Goal: Use online tool/utility: Use online tool/utility

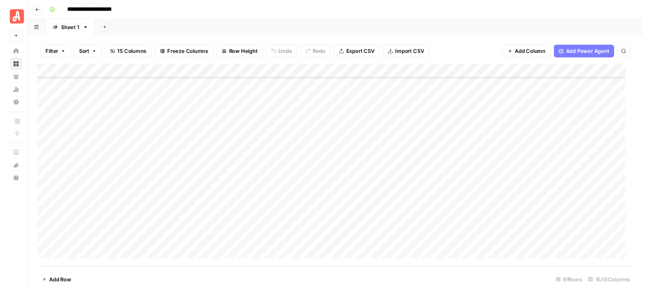
scroll to position [677, 0]
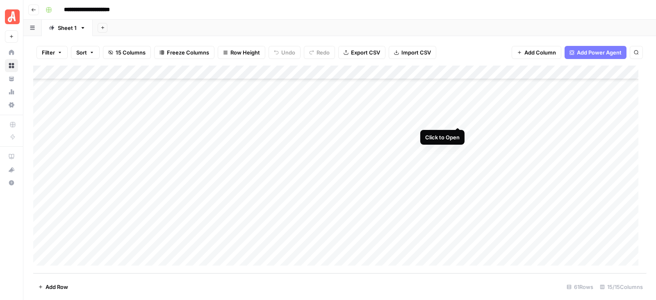
click at [457, 120] on div "Add Column" at bounding box center [339, 170] width 613 height 208
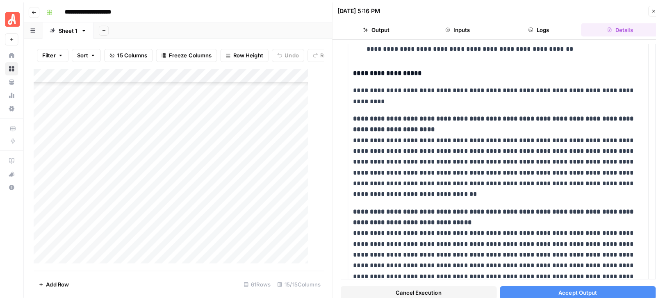
scroll to position [228, 0]
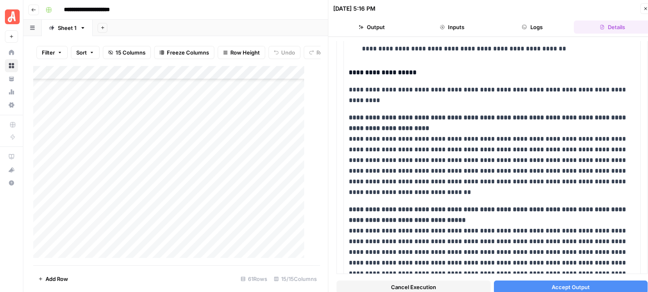
click at [565, 284] on span "Accept Output" at bounding box center [571, 287] width 38 height 8
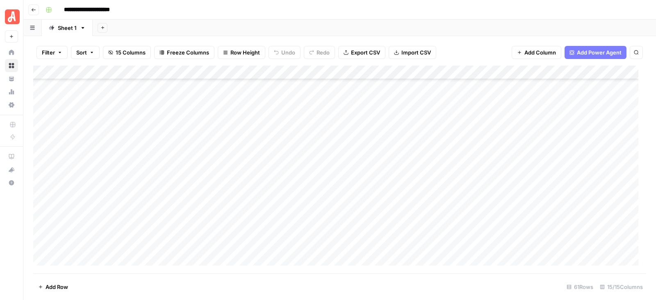
scroll to position [677, 0]
click at [39, 183] on div "Add Column" at bounding box center [339, 170] width 613 height 208
click at [44, 154] on div "Add Column" at bounding box center [339, 170] width 613 height 208
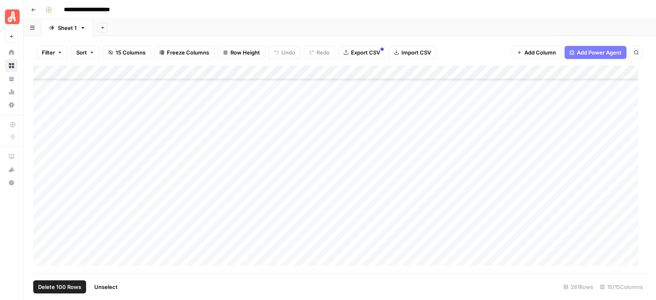
click at [448, 72] on div "Add Column" at bounding box center [339, 170] width 613 height 208
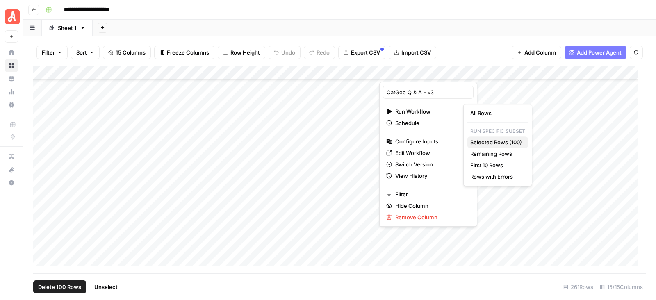
click at [495, 142] on span "Selected Rows (100)" at bounding box center [496, 142] width 52 height 8
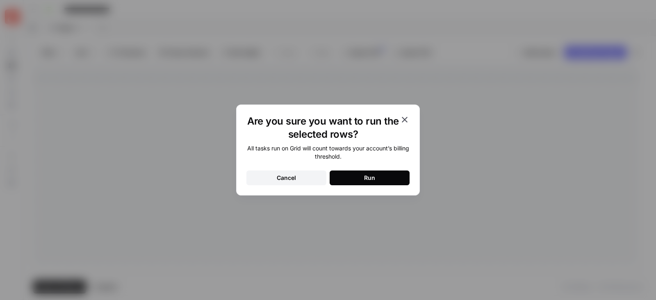
click at [359, 175] on button "Run" at bounding box center [369, 177] width 80 height 15
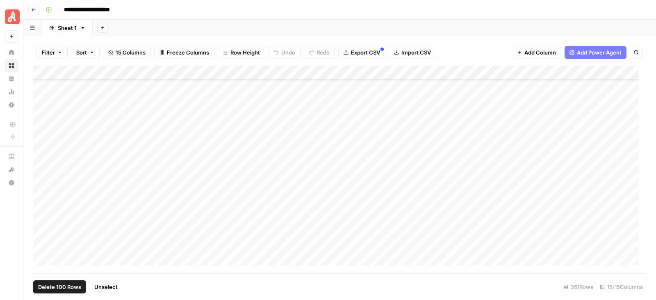
click at [108, 288] on span "Unselect" at bounding box center [105, 287] width 23 height 8
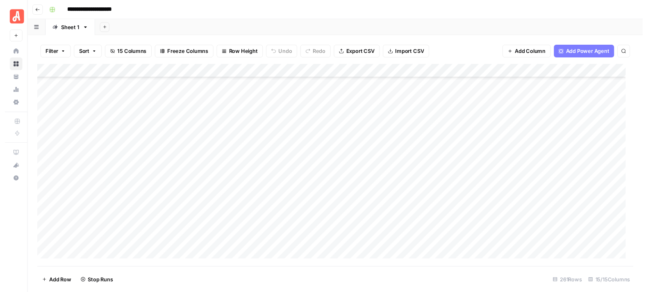
scroll to position [759, 0]
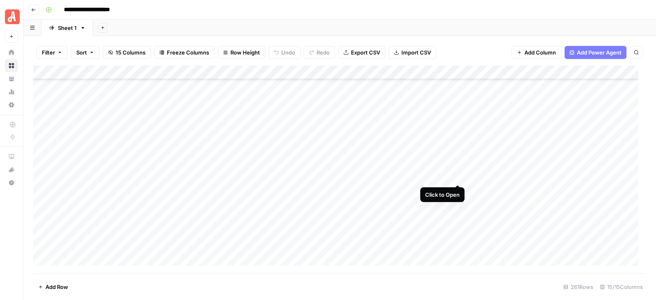
click at [457, 176] on div "Add Column" at bounding box center [339, 170] width 613 height 208
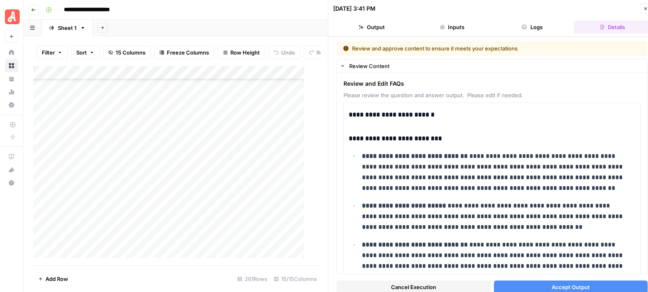
click at [643, 11] on button "Close" at bounding box center [645, 8] width 11 height 11
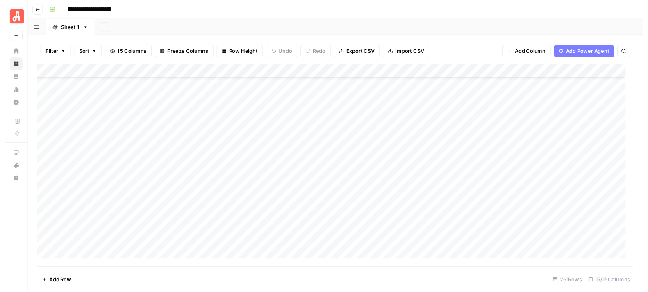
scroll to position [793, 0]
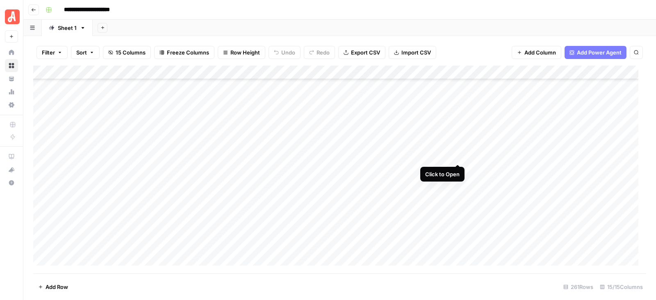
click at [456, 156] on div "Add Column" at bounding box center [339, 170] width 613 height 208
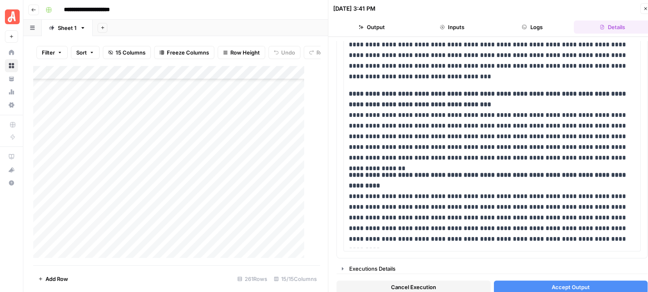
scroll to position [668, 0]
click at [643, 9] on icon "button" at bounding box center [645, 8] width 5 height 5
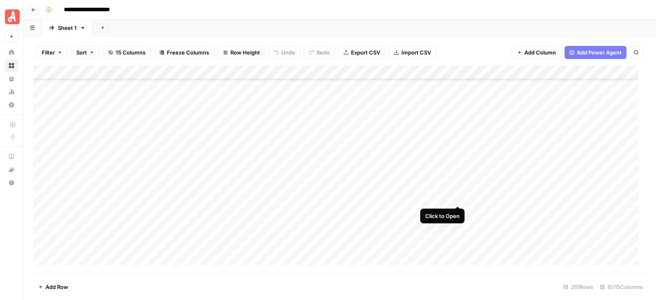
click at [457, 196] on div "Add Column" at bounding box center [339, 170] width 613 height 208
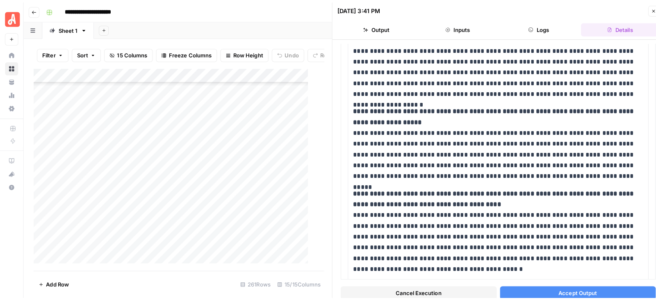
scroll to position [745, 0]
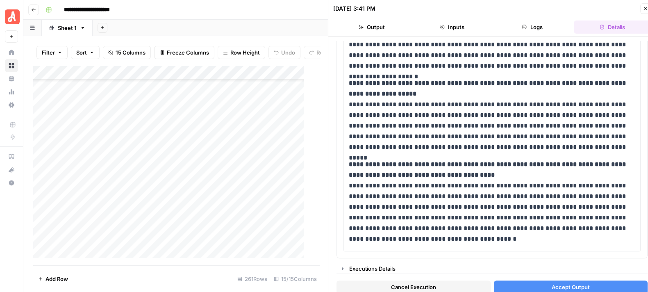
click at [645, 10] on icon "button" at bounding box center [645, 8] width 5 height 5
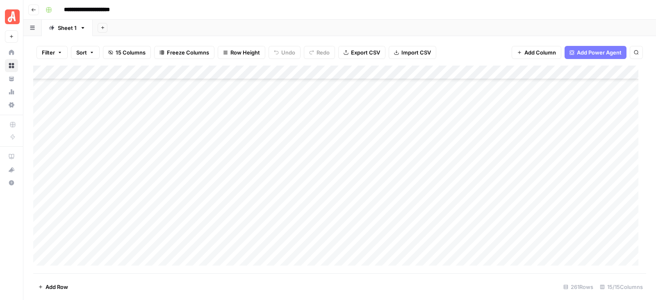
click at [43, 142] on div "Add Column" at bounding box center [339, 170] width 613 height 208
click at [42, 209] on div "Add Column" at bounding box center [339, 170] width 613 height 208
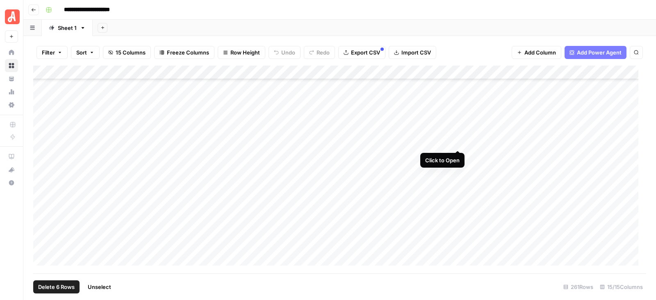
click at [456, 142] on div "Add Column" at bounding box center [339, 170] width 613 height 208
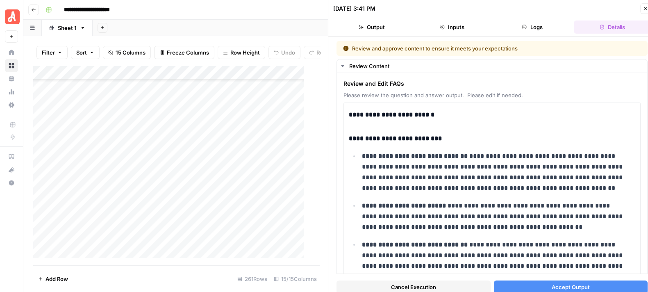
click at [568, 287] on span "Accept Output" at bounding box center [571, 287] width 38 height 8
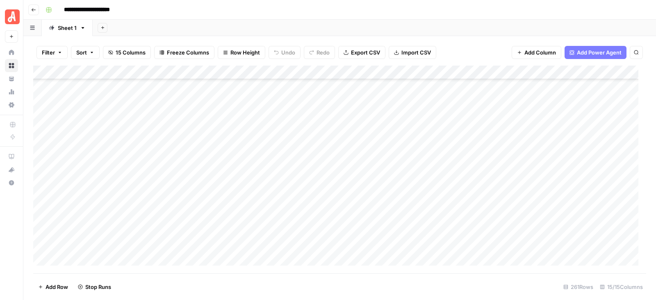
click at [454, 156] on div "Add Column" at bounding box center [339, 170] width 613 height 208
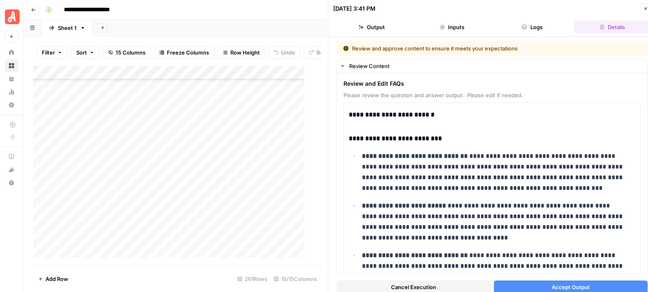
click at [552, 286] on span "Accept Output" at bounding box center [571, 287] width 38 height 8
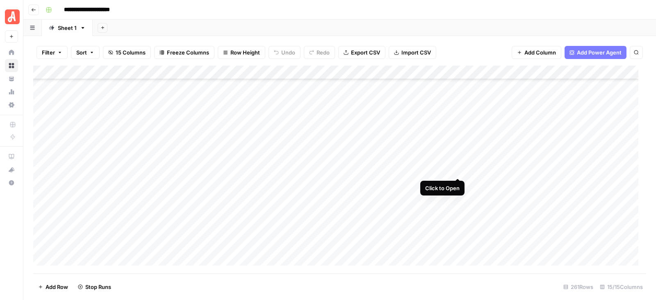
click at [459, 169] on div "Add Column" at bounding box center [339, 170] width 613 height 208
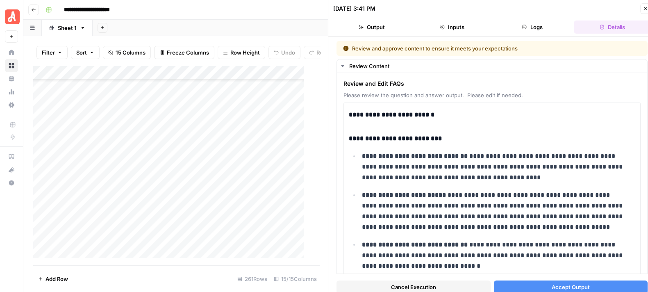
click at [562, 283] on span "Accept Output" at bounding box center [571, 287] width 38 height 8
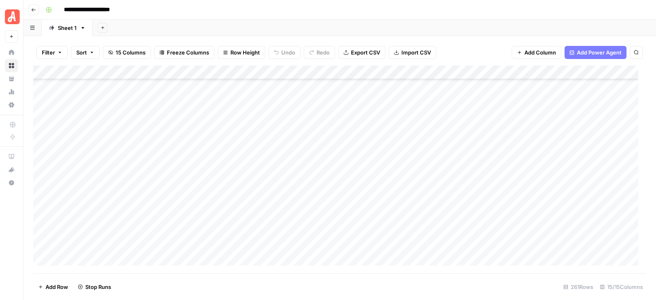
click at [451, 184] on div "Add Column" at bounding box center [339, 170] width 613 height 208
click at [456, 183] on div "Add Column" at bounding box center [339, 170] width 613 height 208
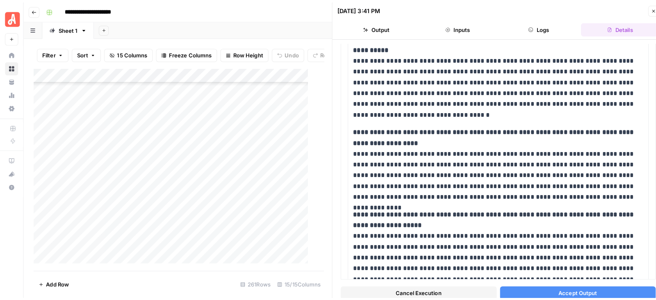
scroll to position [629, 0]
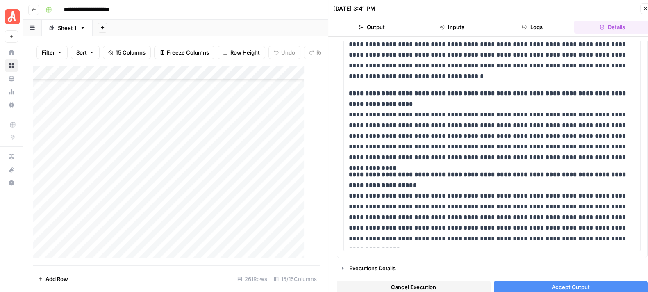
click at [561, 284] on span "Accept Output" at bounding box center [571, 287] width 38 height 8
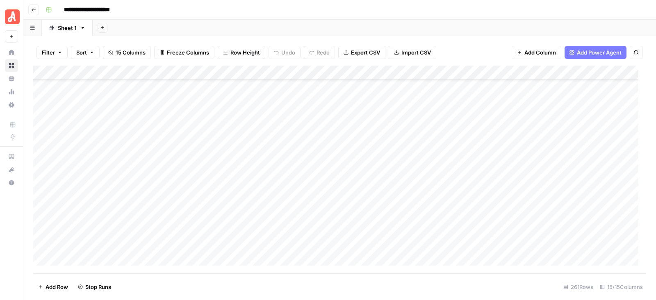
click at [455, 198] on div "Add Column" at bounding box center [339, 170] width 613 height 208
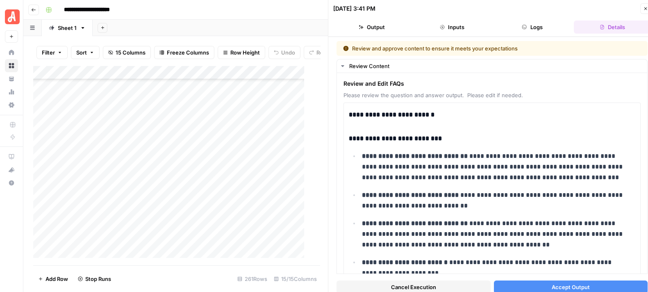
click at [557, 280] on button "Accept Output" at bounding box center [571, 286] width 154 height 13
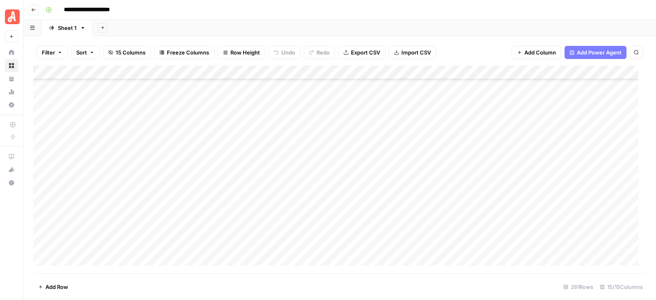
click at [456, 213] on div "Add Column" at bounding box center [339, 170] width 613 height 208
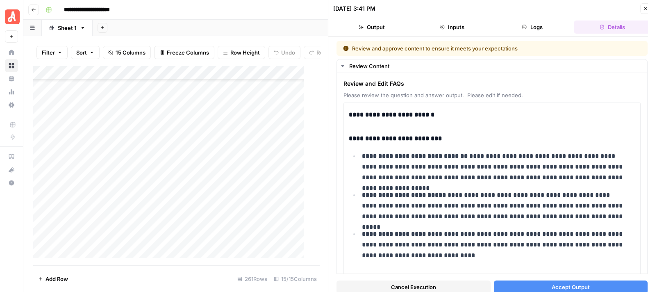
click at [552, 286] on span "Accept Output" at bounding box center [571, 287] width 38 height 8
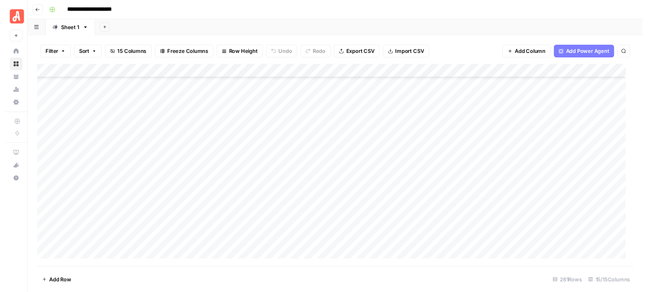
scroll to position [863, 0]
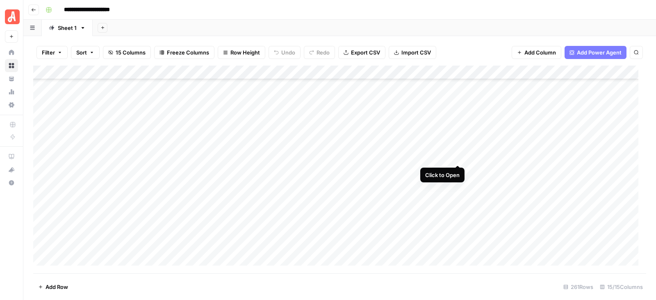
click at [459, 157] on div "Add Column" at bounding box center [339, 170] width 613 height 208
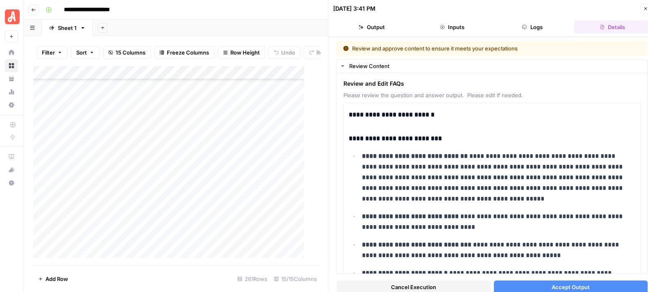
click at [552, 289] on span "Accept Output" at bounding box center [571, 287] width 38 height 8
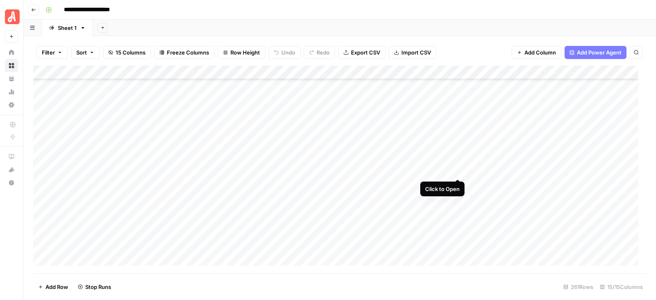
click at [457, 170] on div "Add Column" at bounding box center [339, 170] width 613 height 208
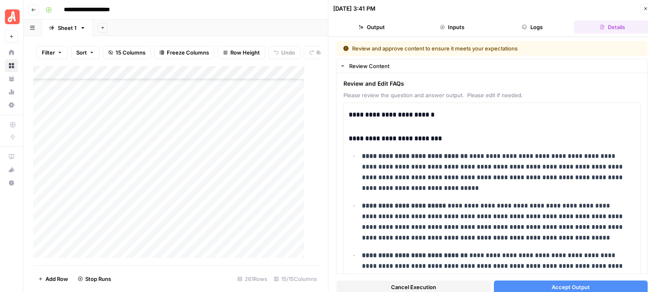
click at [544, 286] on button "Accept Output" at bounding box center [571, 286] width 154 height 13
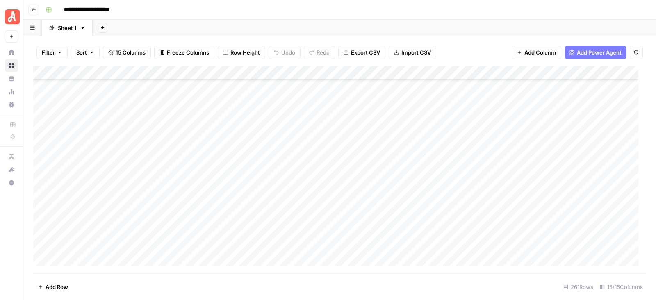
click at [459, 185] on div "Add Column" at bounding box center [339, 170] width 613 height 208
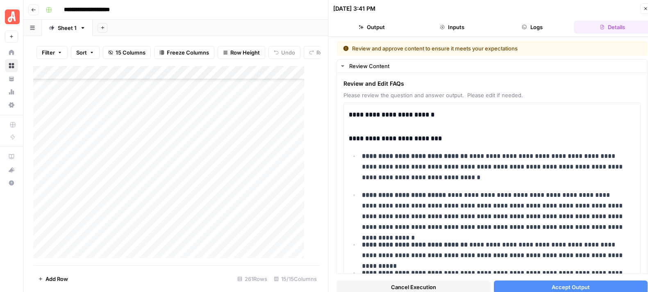
click at [552, 286] on span "Accept Output" at bounding box center [571, 287] width 38 height 8
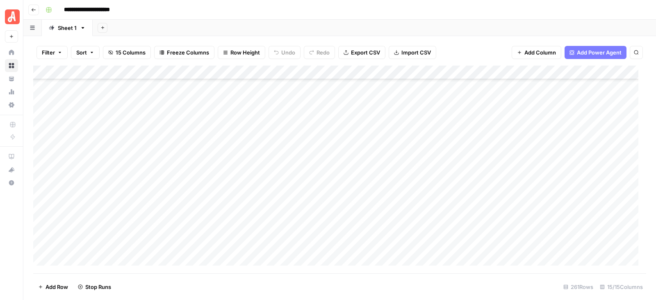
click at [457, 202] on div "Add Column" at bounding box center [339, 170] width 613 height 208
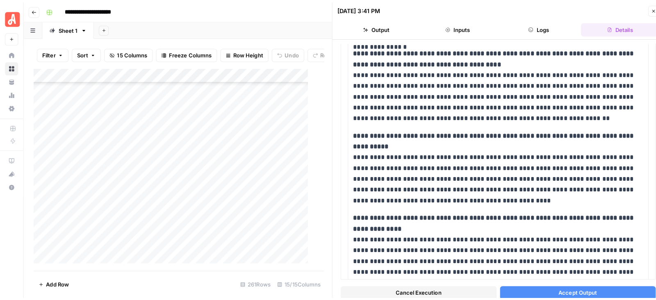
scroll to position [643, 0]
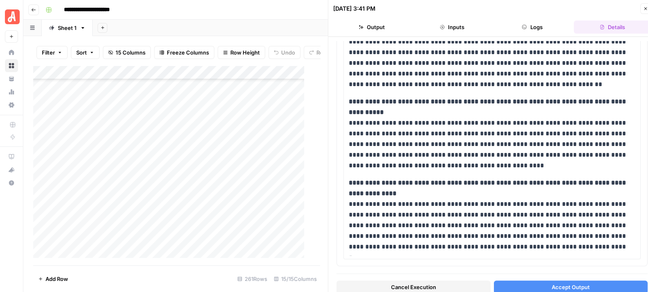
click at [589, 285] on button "Accept Output" at bounding box center [571, 286] width 154 height 13
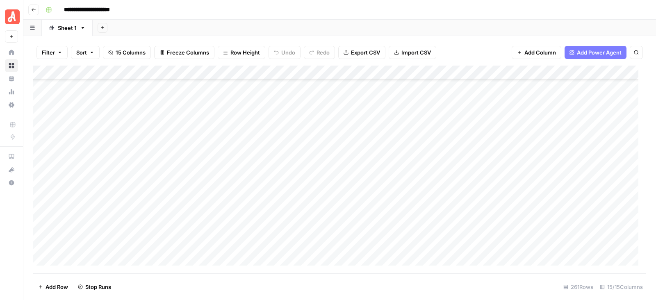
click at [459, 211] on div "Add Column" at bounding box center [339, 170] width 613 height 208
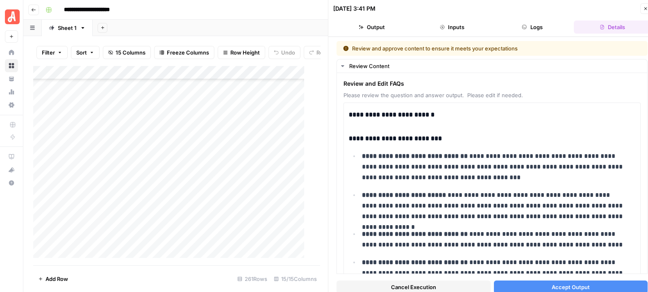
click at [580, 284] on span "Accept Output" at bounding box center [571, 287] width 38 height 8
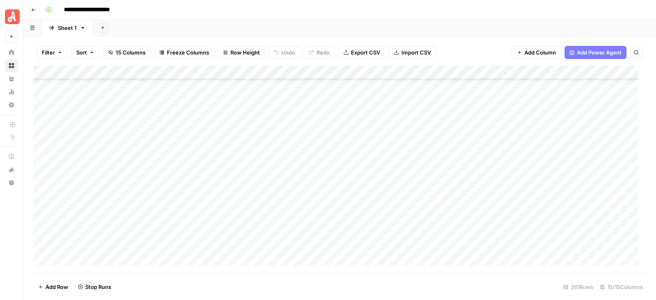
click at [457, 225] on div "Add Column" at bounding box center [339, 170] width 613 height 208
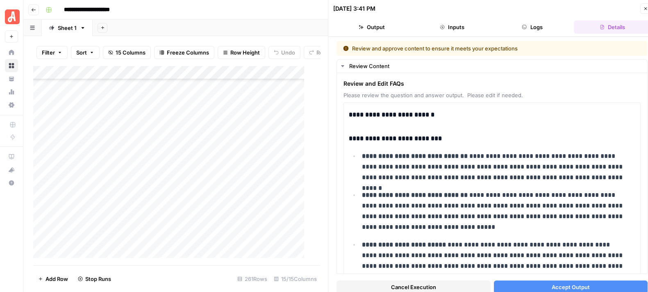
click at [570, 281] on button "Accept Output" at bounding box center [571, 286] width 154 height 13
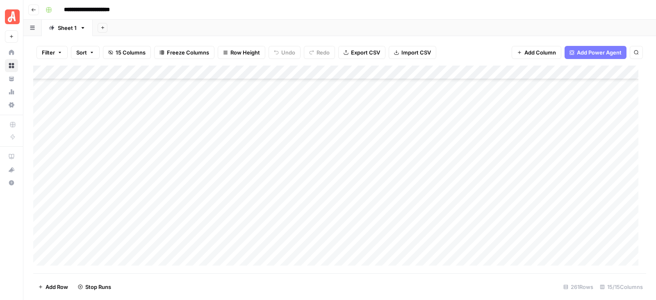
scroll to position [985, 0]
click at [458, 118] on div "Add Column" at bounding box center [339, 170] width 613 height 208
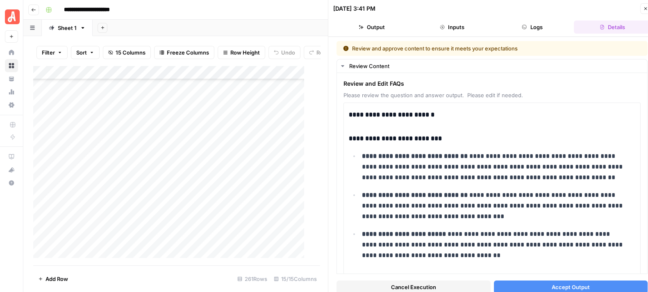
click at [578, 282] on button "Accept Output" at bounding box center [571, 286] width 154 height 13
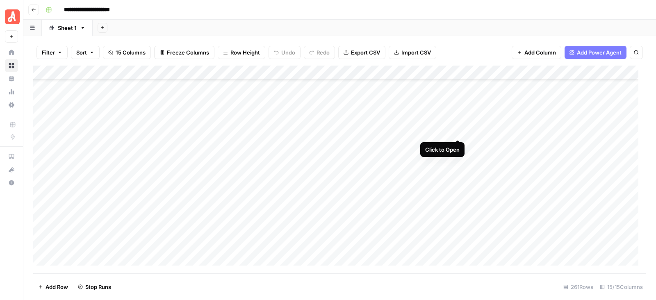
click at [457, 130] on div "Add Column" at bounding box center [339, 170] width 613 height 208
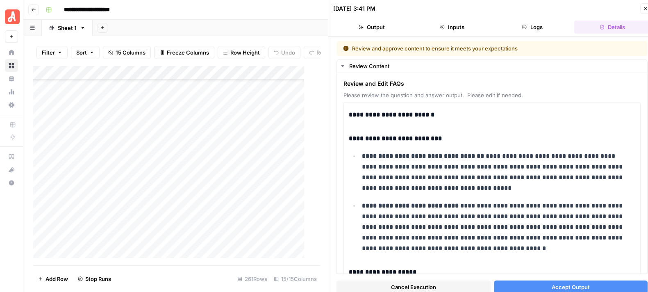
click at [552, 283] on span "Accept Output" at bounding box center [571, 287] width 38 height 8
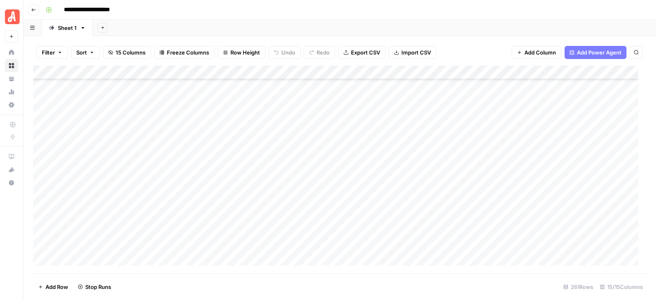
click at [458, 143] on div "Add Column" at bounding box center [339, 170] width 613 height 208
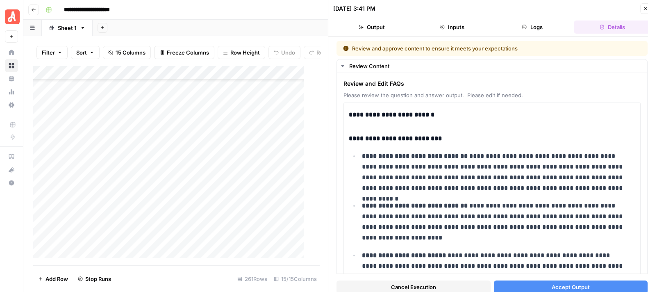
click at [593, 286] on button "Accept Output" at bounding box center [571, 286] width 154 height 13
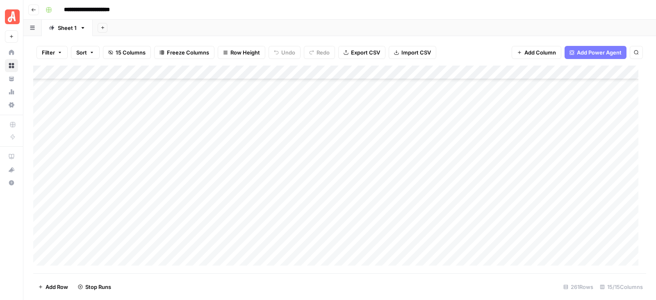
click at [451, 159] on div "Add Column" at bounding box center [339, 170] width 613 height 208
click at [455, 159] on div "Add Column" at bounding box center [339, 170] width 613 height 208
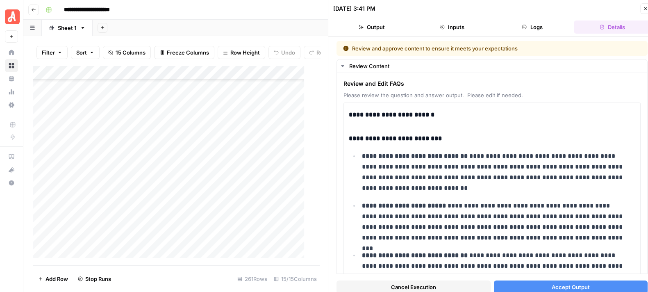
click at [553, 286] on span "Accept Output" at bounding box center [571, 287] width 38 height 8
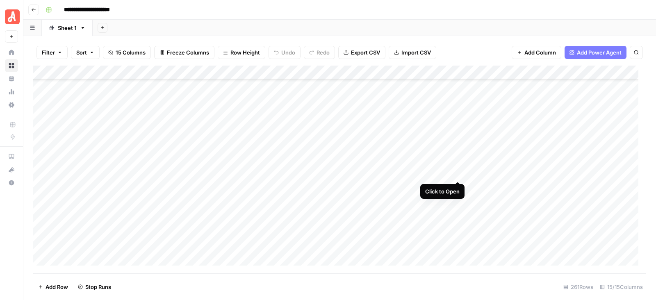
click at [456, 174] on div "Add Column" at bounding box center [339, 170] width 613 height 208
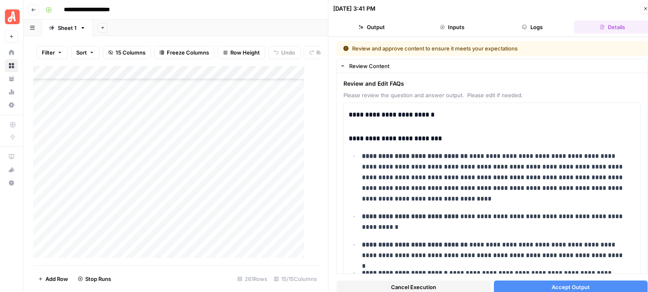
click at [552, 284] on span "Accept Output" at bounding box center [571, 287] width 38 height 8
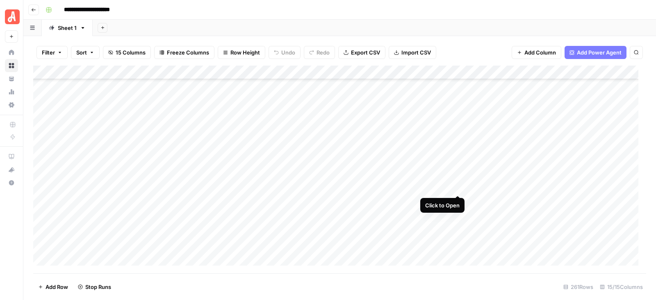
click at [455, 186] on div "Add Column" at bounding box center [339, 170] width 613 height 208
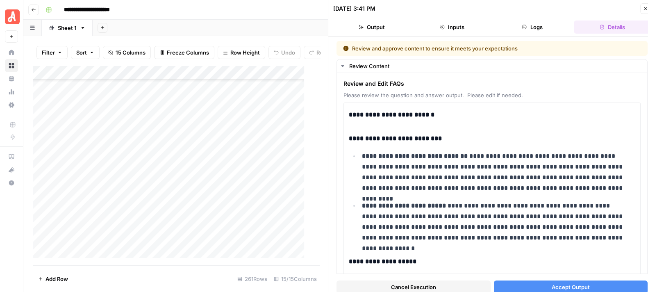
click at [552, 285] on span "Accept Output" at bounding box center [571, 287] width 38 height 8
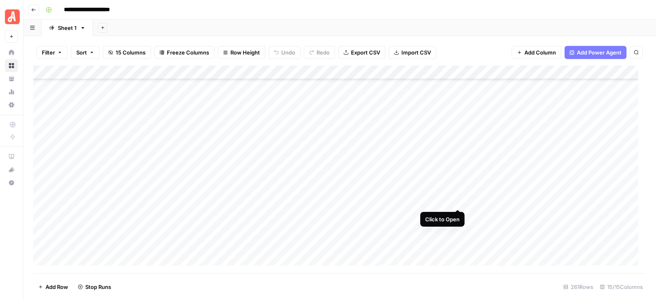
click at [459, 202] on div "Add Column" at bounding box center [339, 170] width 613 height 208
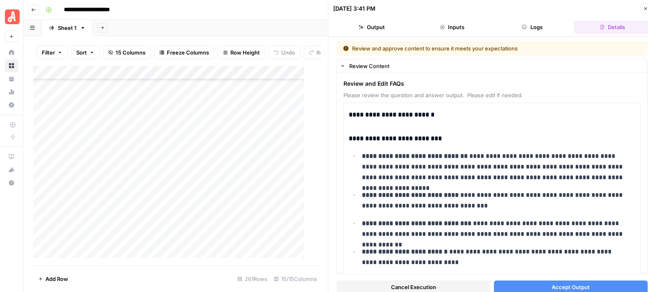
click at [559, 288] on span "Accept Output" at bounding box center [571, 287] width 38 height 8
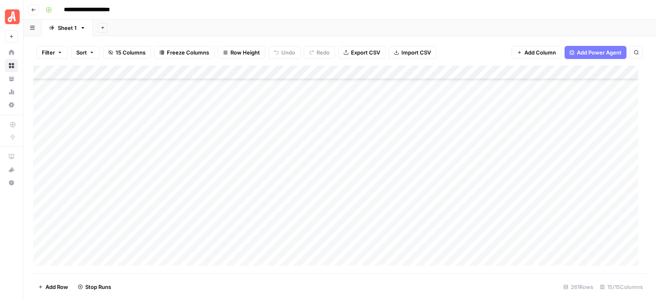
click at [456, 214] on div "Add Column" at bounding box center [339, 170] width 613 height 208
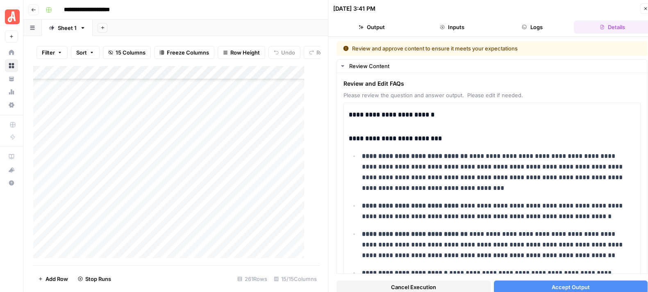
click at [552, 280] on button "Accept Output" at bounding box center [571, 286] width 154 height 13
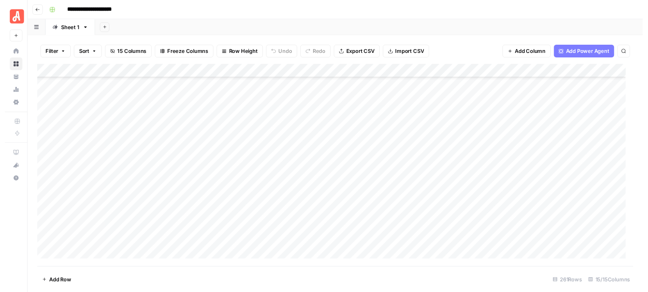
scroll to position [1108, 0]
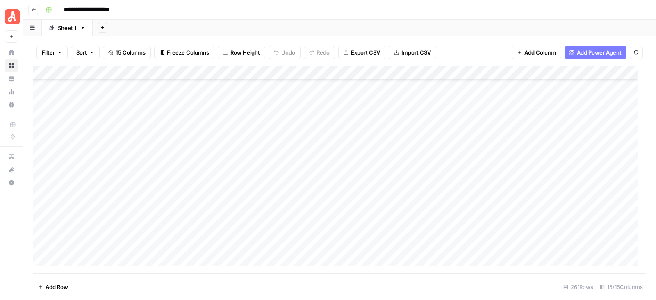
click at [455, 107] on div "Add Column" at bounding box center [339, 170] width 613 height 208
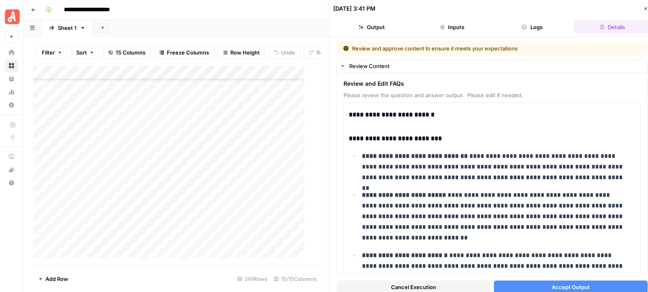
click at [574, 284] on span "Accept Output" at bounding box center [571, 287] width 38 height 8
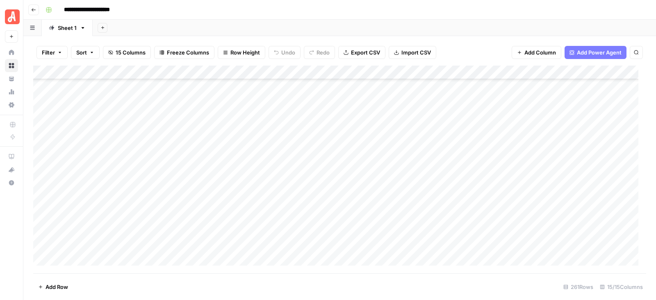
click at [459, 122] on div "Add Column" at bounding box center [339, 170] width 613 height 208
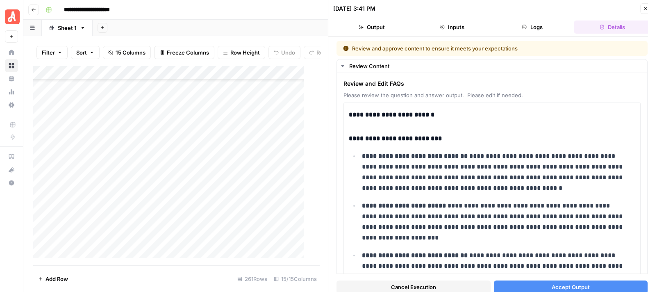
click at [574, 282] on button "Accept Output" at bounding box center [571, 286] width 154 height 13
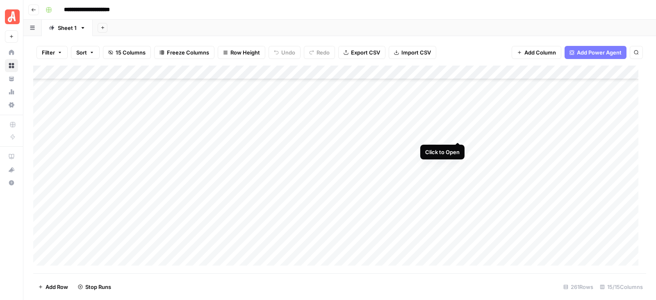
click at [459, 134] on div "Add Column" at bounding box center [339, 170] width 613 height 208
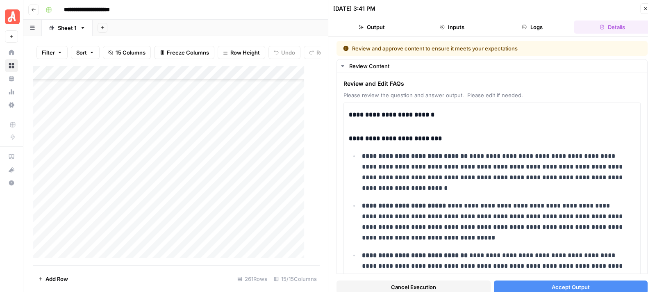
click at [580, 284] on span "Accept Output" at bounding box center [571, 287] width 38 height 8
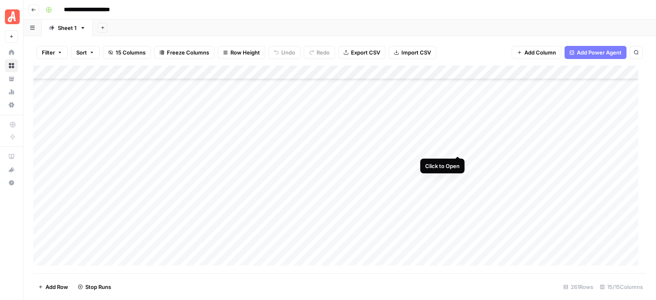
click at [456, 145] on div "Add Column" at bounding box center [339, 170] width 613 height 208
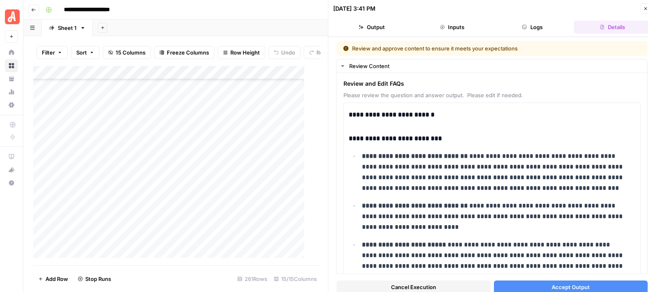
click at [572, 284] on span "Accept Output" at bounding box center [571, 287] width 38 height 8
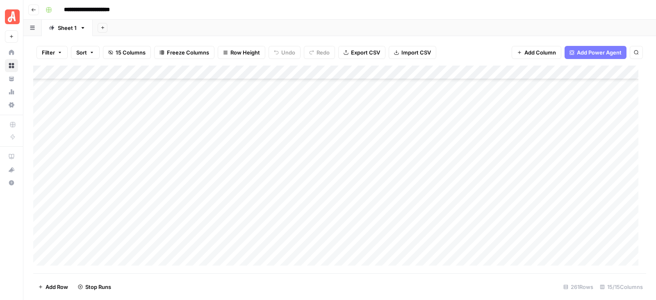
click at [456, 161] on div "Add Column" at bounding box center [339, 170] width 613 height 208
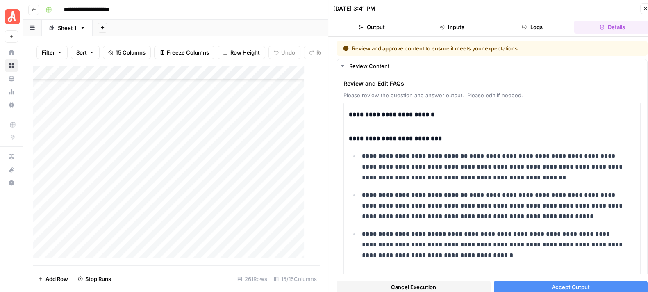
click at [568, 284] on span "Accept Output" at bounding box center [571, 287] width 38 height 8
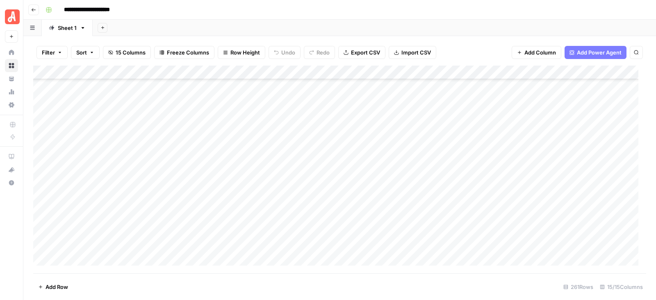
click at [457, 176] on div "Add Column" at bounding box center [339, 170] width 613 height 208
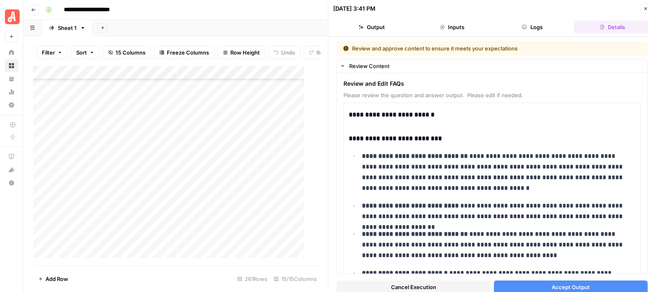
click at [584, 282] on button "Accept Output" at bounding box center [571, 286] width 154 height 13
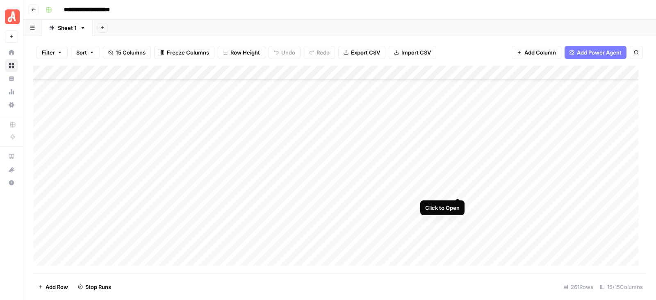
click at [459, 190] on div "Add Column" at bounding box center [339, 170] width 613 height 208
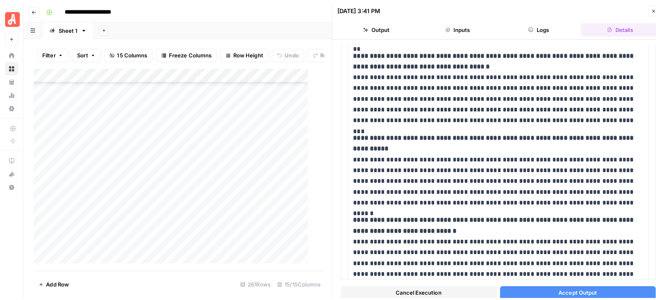
scroll to position [685, 0]
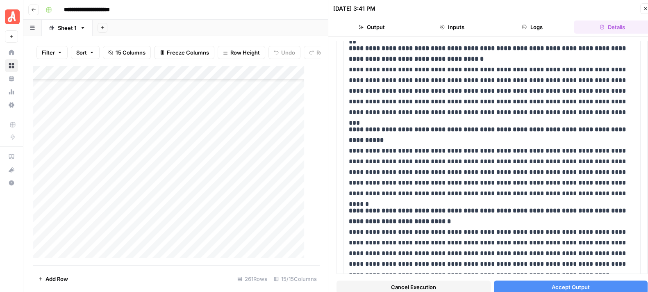
click at [560, 289] on span "Accept Output" at bounding box center [571, 287] width 38 height 8
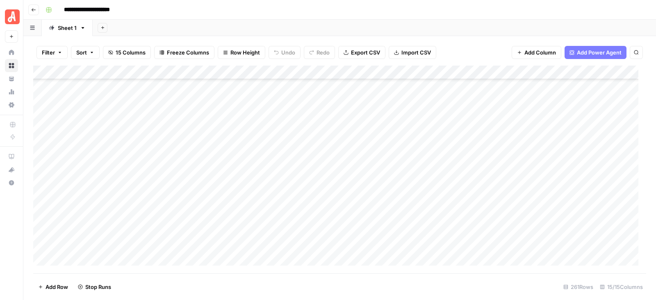
scroll to position [1193, 0]
click at [457, 118] on div "Add Column" at bounding box center [339, 170] width 613 height 208
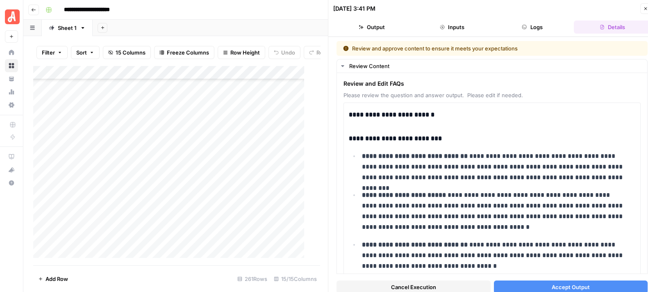
click at [558, 284] on span "Accept Output" at bounding box center [571, 287] width 38 height 8
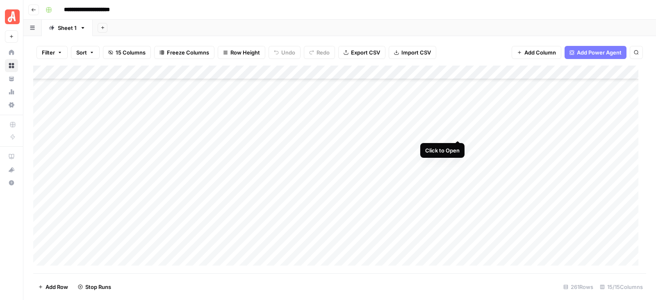
click at [458, 132] on div "Add Column" at bounding box center [339, 170] width 613 height 208
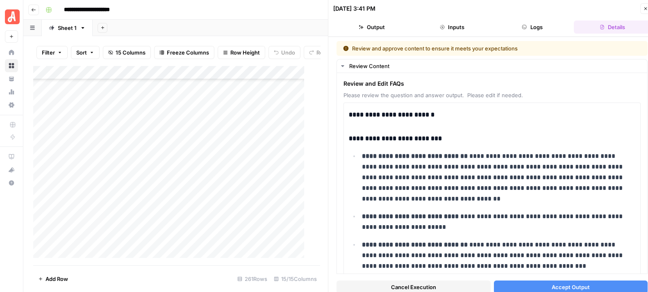
click at [583, 282] on button "Accept Output" at bounding box center [571, 286] width 154 height 13
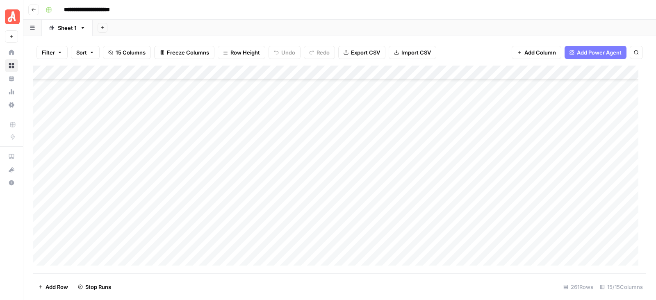
click at [456, 146] on div "Add Column" at bounding box center [339, 170] width 613 height 208
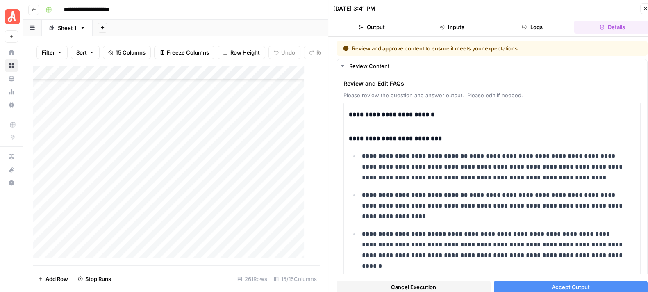
click at [561, 283] on span "Accept Output" at bounding box center [571, 287] width 38 height 8
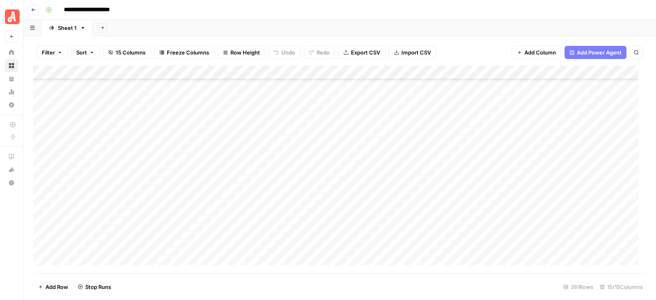
click at [457, 160] on div "Add Column" at bounding box center [339, 170] width 613 height 208
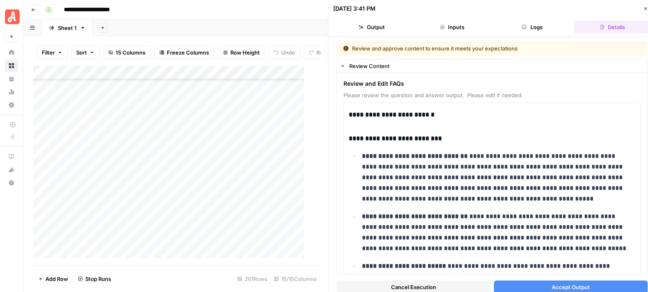
click at [584, 282] on button "Accept Output" at bounding box center [571, 286] width 154 height 13
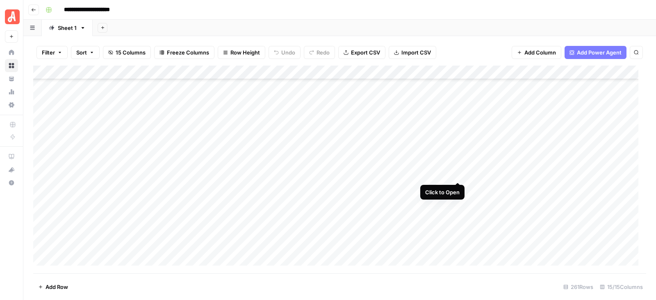
click at [460, 175] on div "Add Column" at bounding box center [339, 170] width 613 height 208
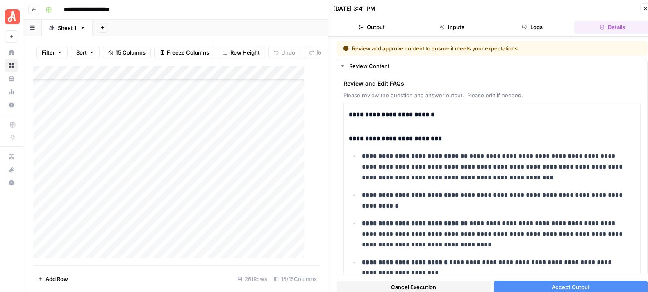
click at [568, 284] on span "Accept Output" at bounding box center [571, 287] width 38 height 8
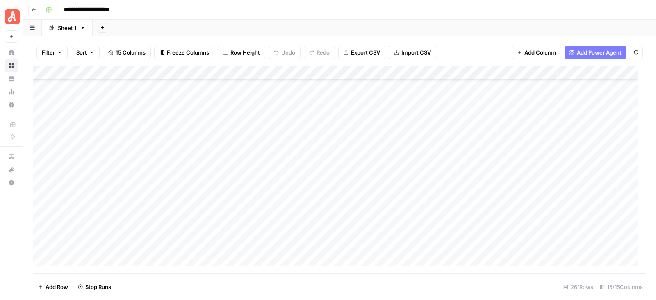
click at [455, 188] on div "Add Column" at bounding box center [339, 170] width 613 height 208
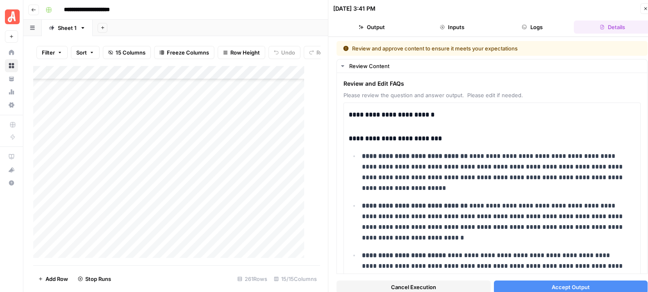
click at [565, 286] on span "Accept Output" at bounding box center [571, 287] width 38 height 8
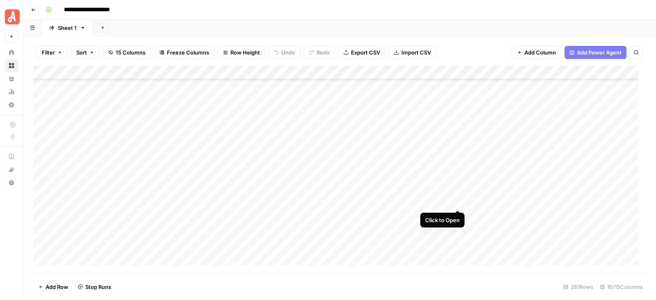
click at [457, 204] on div "Add Column" at bounding box center [339, 170] width 613 height 208
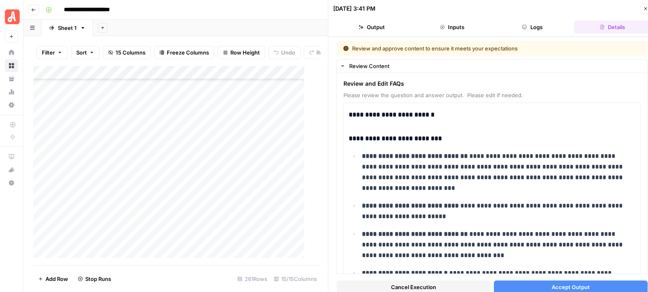
click at [568, 283] on span "Accept Output" at bounding box center [571, 287] width 38 height 8
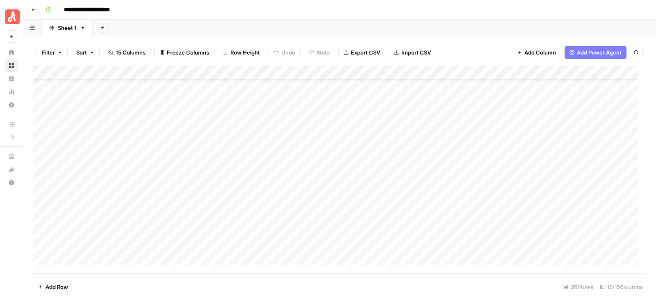
click at [459, 220] on div "Add Column" at bounding box center [339, 170] width 613 height 208
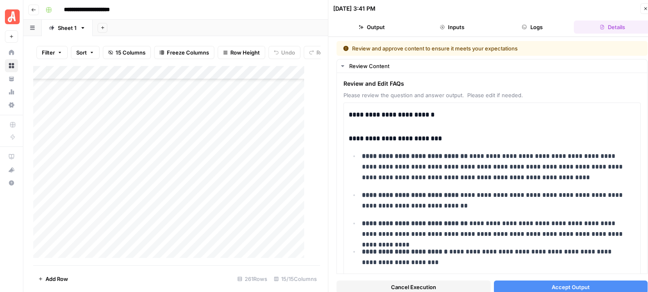
click at [570, 283] on span "Accept Output" at bounding box center [571, 287] width 38 height 8
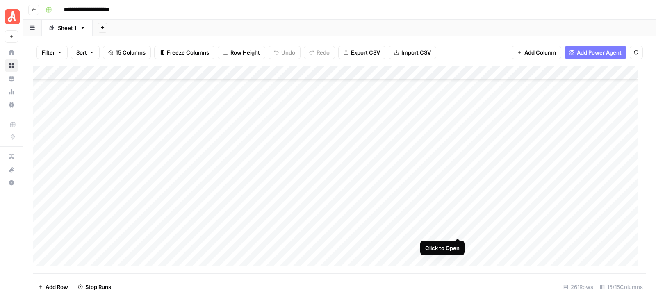
click at [459, 228] on div "Add Column" at bounding box center [339, 170] width 613 height 208
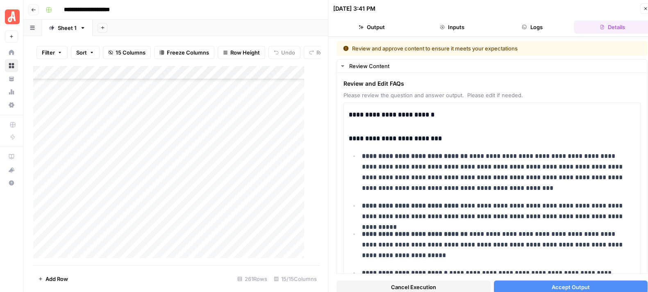
click at [564, 285] on span "Accept Output" at bounding box center [571, 287] width 38 height 8
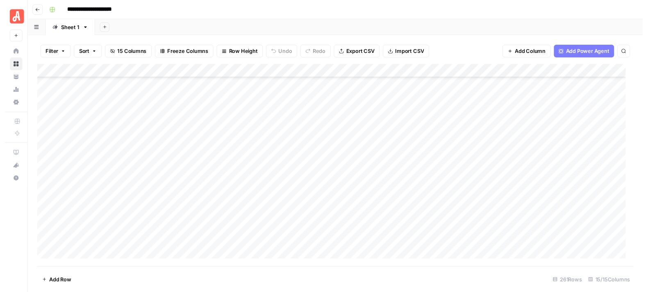
scroll to position [1283, 0]
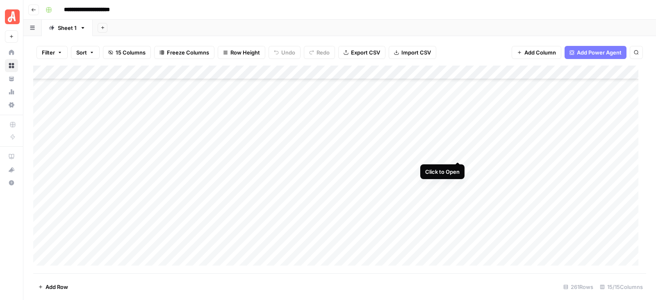
click at [459, 152] on div "Add Column" at bounding box center [339, 170] width 613 height 208
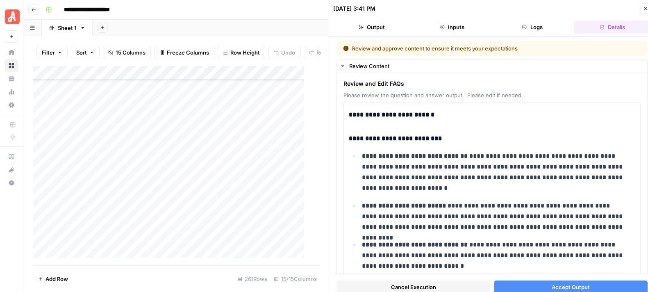
click at [569, 282] on button "Accept Output" at bounding box center [571, 286] width 154 height 13
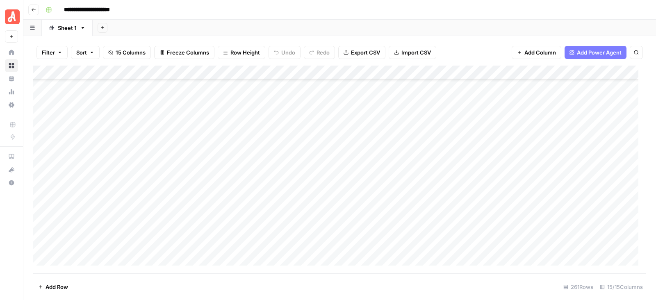
click at [459, 168] on div "Add Column" at bounding box center [339, 170] width 613 height 208
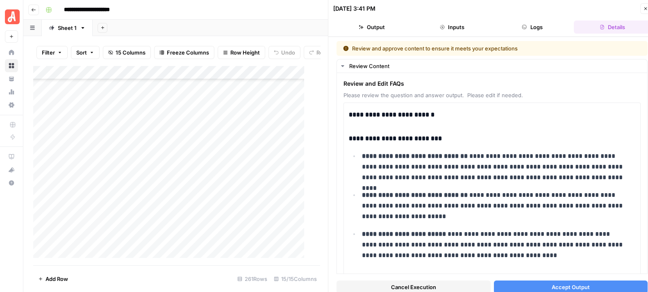
click at [563, 283] on span "Accept Output" at bounding box center [571, 287] width 38 height 8
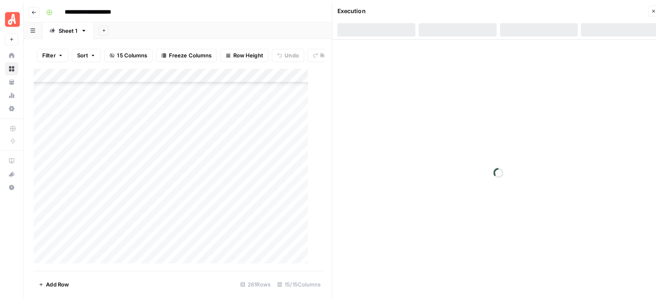
scroll to position [1529, 0]
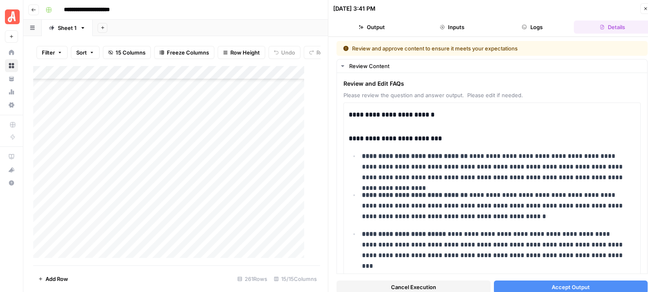
click at [572, 283] on span "Accept Output" at bounding box center [571, 287] width 38 height 8
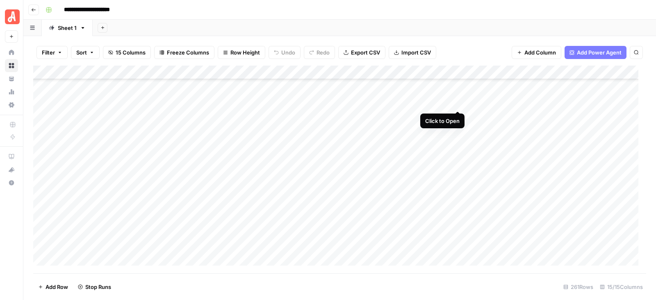
click at [457, 103] on div "Add Column" at bounding box center [339, 170] width 613 height 208
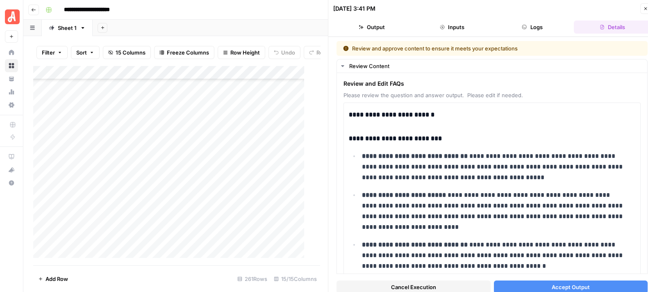
click at [559, 284] on span "Accept Output" at bounding box center [571, 287] width 38 height 8
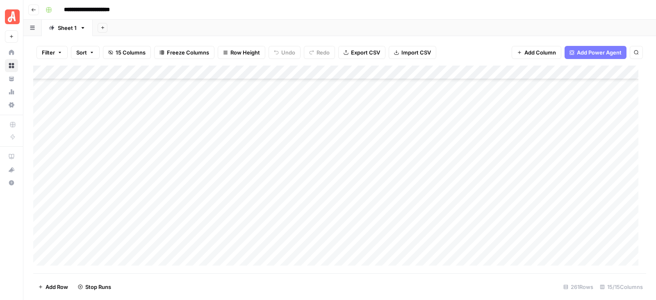
click at [456, 117] on div "Add Column" at bounding box center [339, 170] width 613 height 208
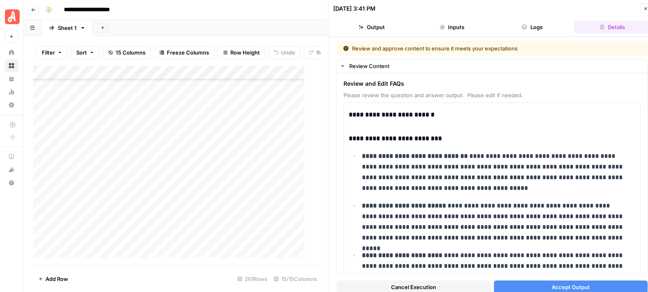
click at [580, 286] on span "Accept Output" at bounding box center [571, 287] width 38 height 8
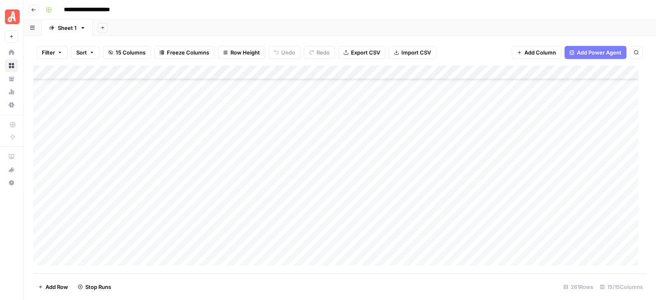
click at [454, 131] on div "Add Column" at bounding box center [339, 170] width 613 height 208
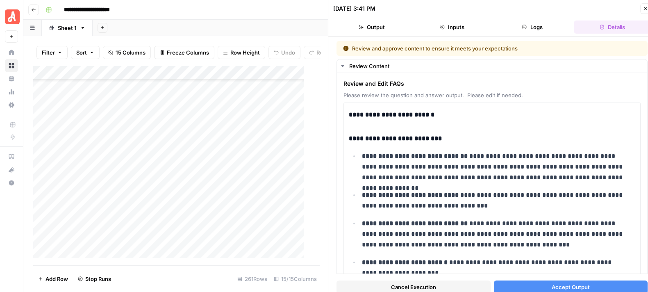
click at [567, 284] on span "Accept Output" at bounding box center [571, 287] width 38 height 8
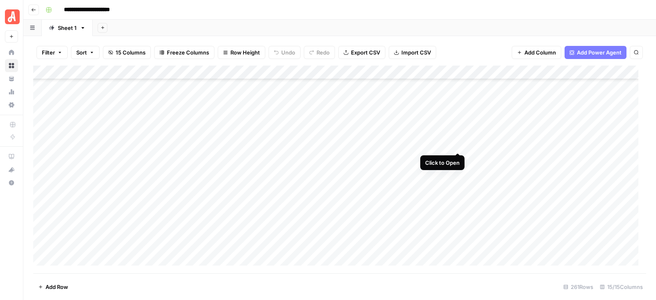
click at [458, 145] on div "Add Column" at bounding box center [339, 170] width 613 height 208
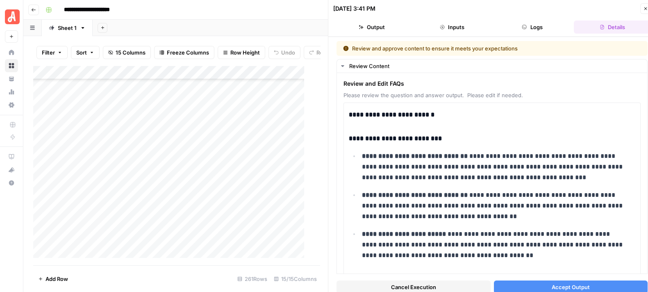
click at [568, 284] on span "Accept Output" at bounding box center [571, 287] width 38 height 8
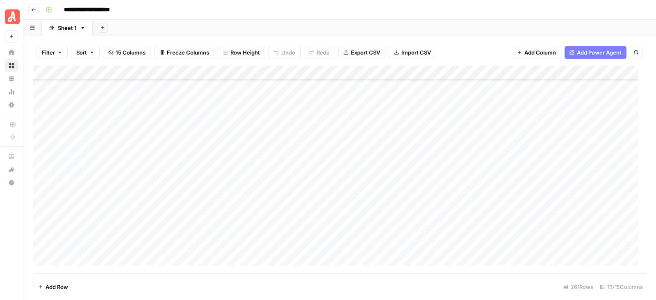
click at [457, 159] on div "Add Column" at bounding box center [339, 170] width 613 height 208
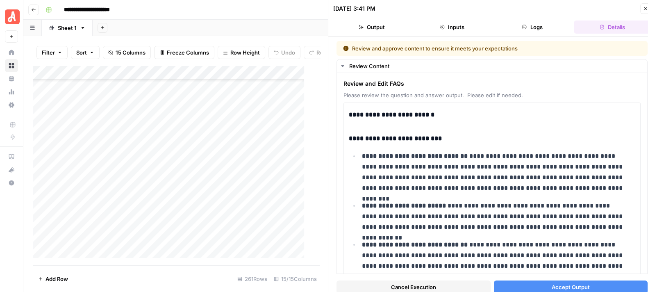
click at [559, 285] on span "Accept Output" at bounding box center [571, 287] width 38 height 8
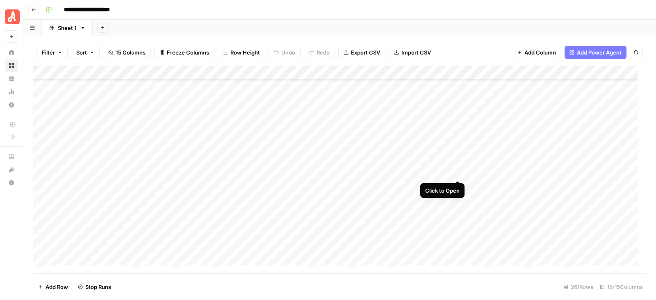
click at [454, 172] on div "Add Column" at bounding box center [339, 170] width 613 height 208
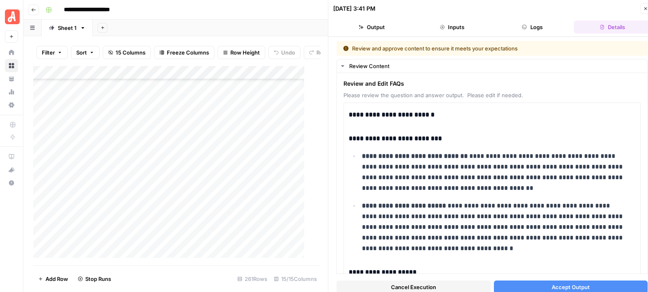
click at [554, 286] on span "Accept Output" at bounding box center [571, 287] width 38 height 8
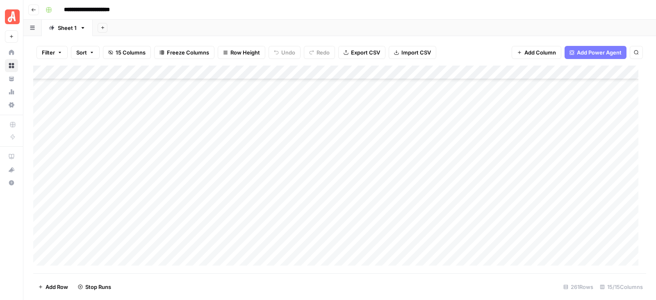
click at [456, 187] on div "Add Column" at bounding box center [339, 170] width 613 height 208
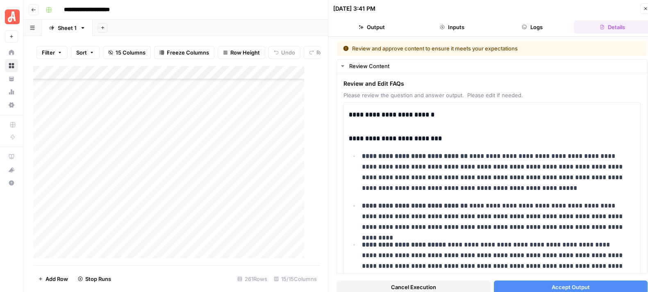
click at [552, 284] on span "Accept Output" at bounding box center [571, 287] width 38 height 8
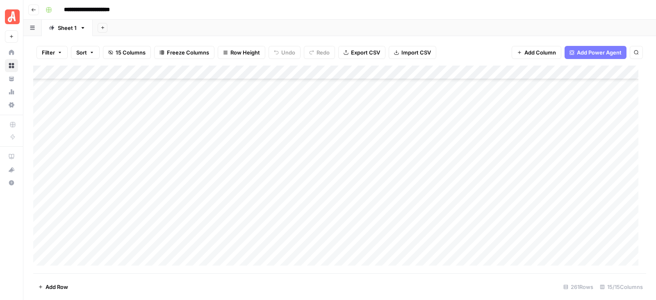
click at [455, 199] on div "Add Column" at bounding box center [339, 170] width 613 height 208
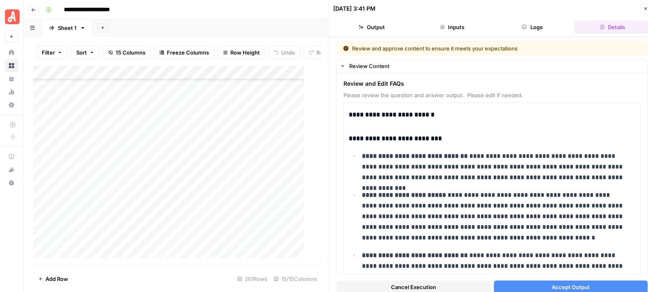
click at [552, 286] on span "Accept Output" at bounding box center [571, 287] width 38 height 8
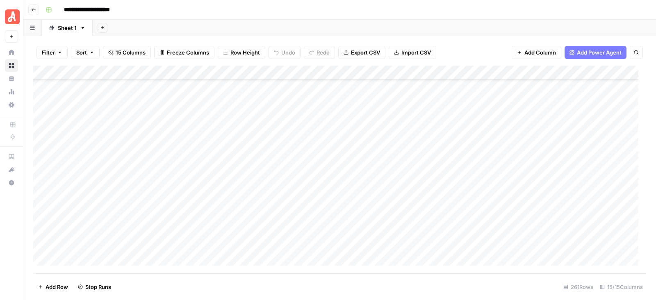
click at [454, 217] on div "Add Column" at bounding box center [339, 170] width 613 height 208
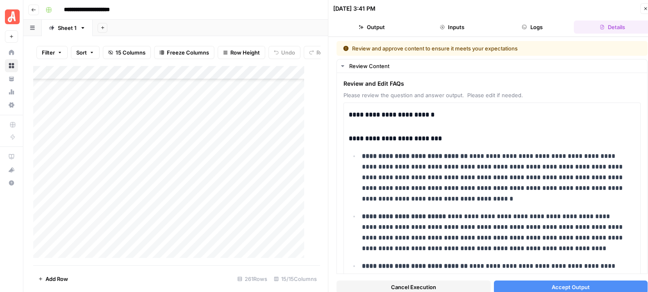
click at [532, 285] on button "Accept Output" at bounding box center [571, 286] width 154 height 13
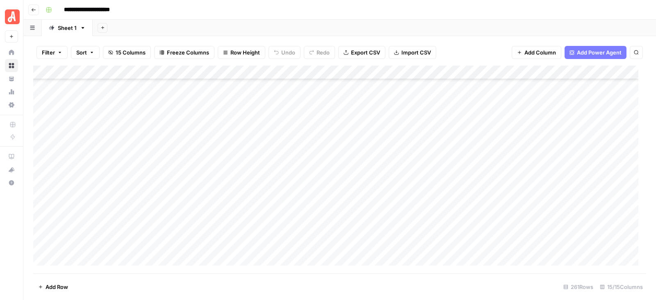
scroll to position [1652, 0]
click at [456, 103] on div "Add Column" at bounding box center [339, 170] width 613 height 208
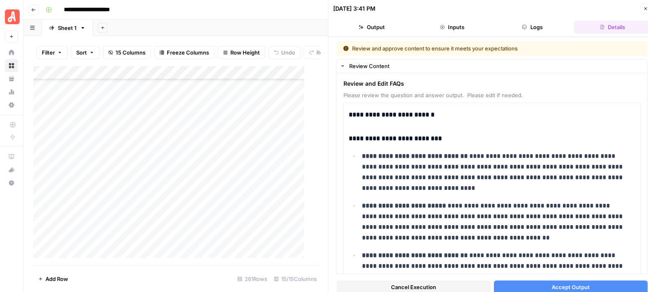
click at [559, 284] on span "Accept Output" at bounding box center [571, 287] width 38 height 8
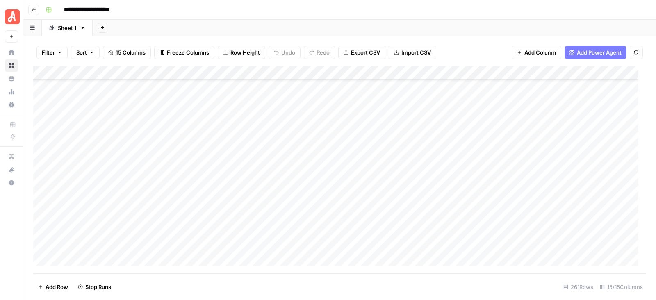
click at [455, 118] on div "Add Column" at bounding box center [339, 170] width 613 height 208
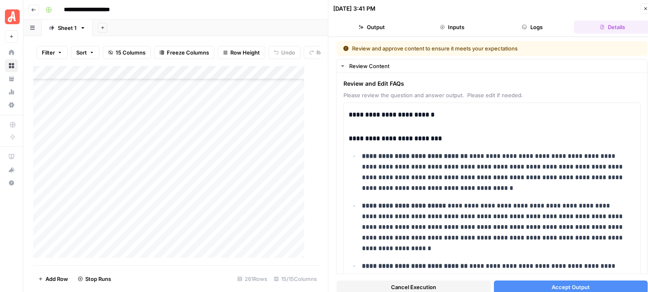
click at [558, 283] on span "Accept Output" at bounding box center [571, 287] width 38 height 8
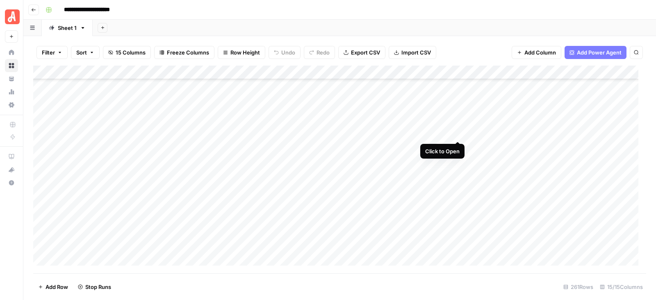
click at [456, 136] on div "Add Column" at bounding box center [339, 170] width 613 height 208
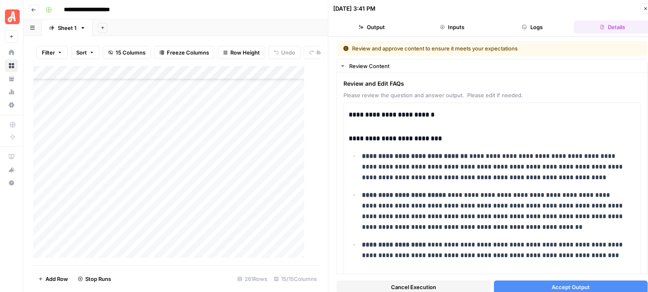
click at [568, 283] on span "Accept Output" at bounding box center [571, 287] width 38 height 8
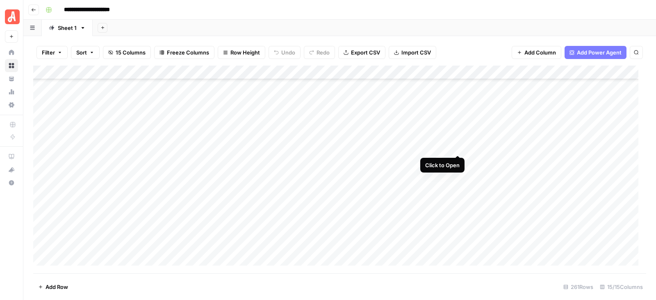
click at [457, 147] on div "Add Column" at bounding box center [339, 170] width 613 height 208
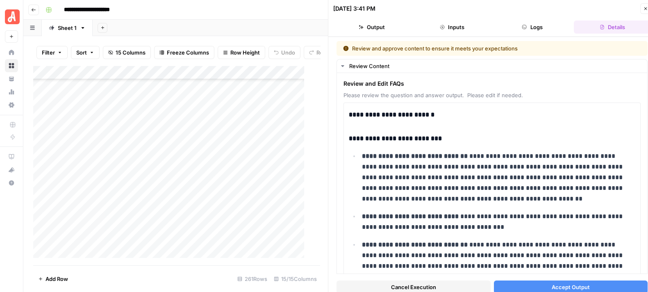
click at [556, 284] on span "Accept Output" at bounding box center [571, 287] width 38 height 8
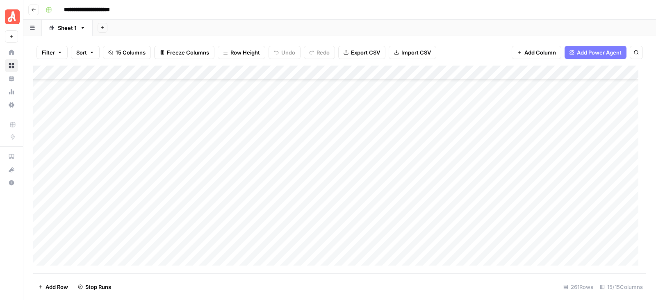
click at [459, 162] on div "Add Column" at bounding box center [339, 170] width 613 height 208
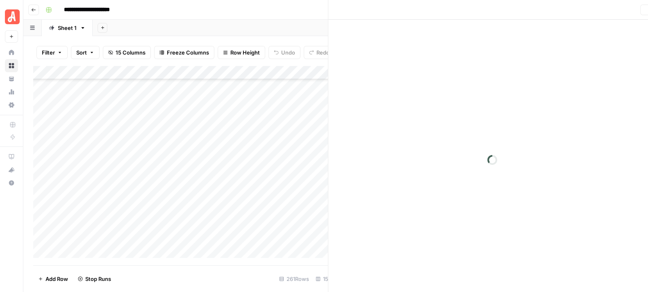
click at [459, 162] on div at bounding box center [491, 160] width 327 height 280
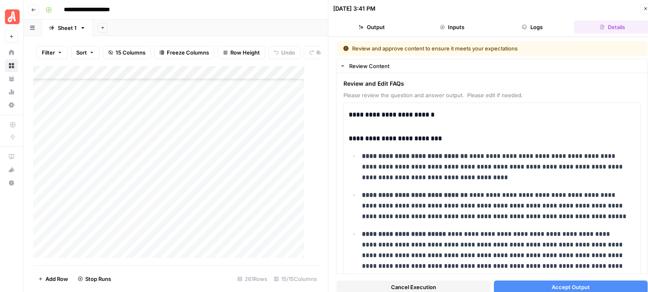
click at [528, 283] on button "Accept Output" at bounding box center [571, 286] width 154 height 13
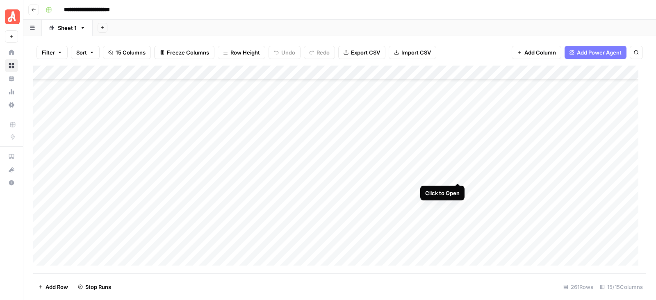
click at [455, 176] on div "Add Column" at bounding box center [339, 170] width 613 height 208
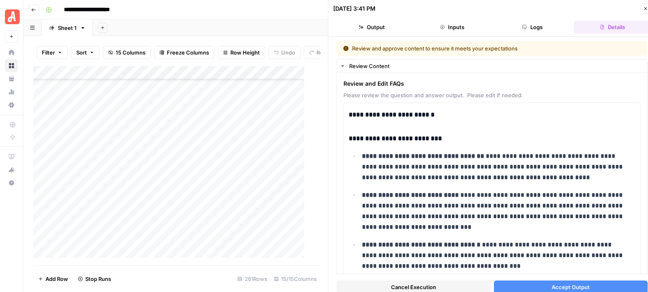
click at [534, 282] on button "Accept Output" at bounding box center [571, 286] width 154 height 13
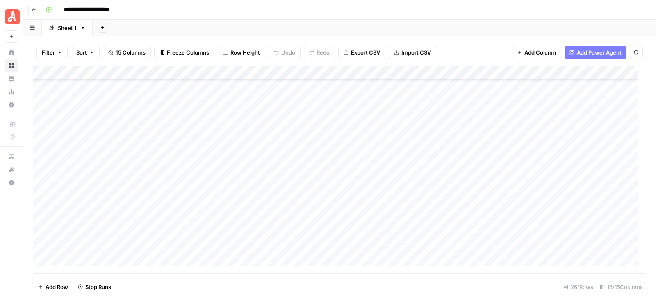
click at [456, 187] on div "Add Column" at bounding box center [339, 170] width 613 height 208
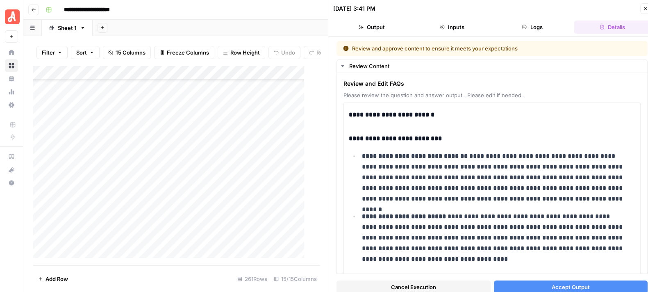
click at [537, 283] on button "Accept Output" at bounding box center [571, 286] width 154 height 13
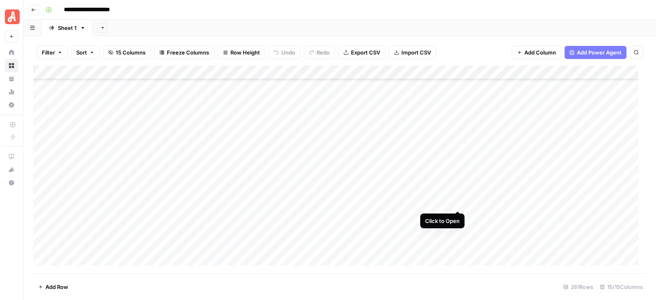
click at [459, 204] on div "Add Column" at bounding box center [339, 170] width 613 height 208
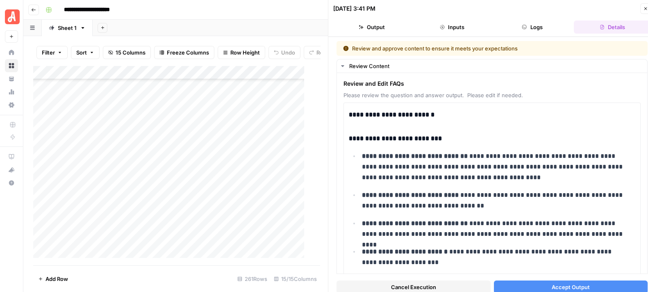
click at [541, 288] on button "Accept Output" at bounding box center [571, 286] width 154 height 13
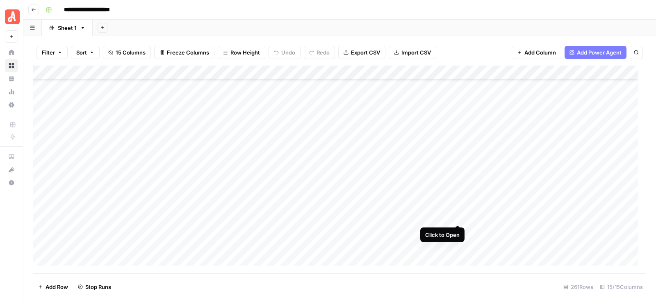
click at [456, 216] on div "Add Column" at bounding box center [339, 170] width 613 height 208
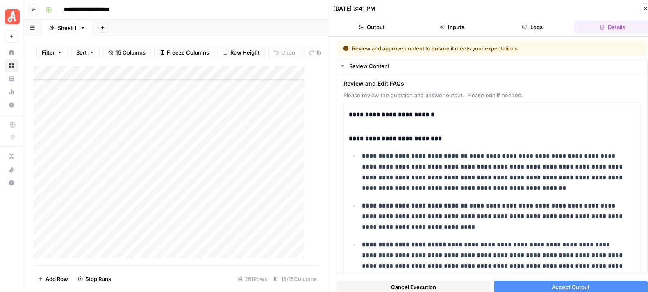
click at [571, 284] on span "Accept Output" at bounding box center [571, 287] width 38 height 8
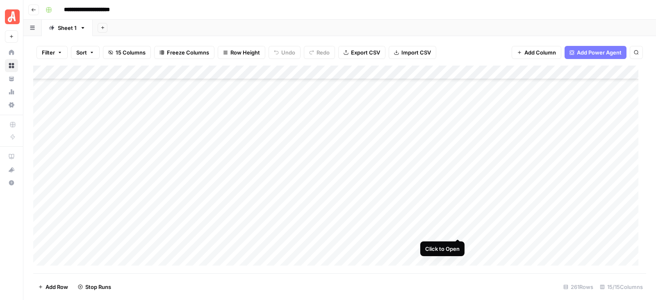
click at [456, 230] on div "Add Column" at bounding box center [339, 170] width 613 height 208
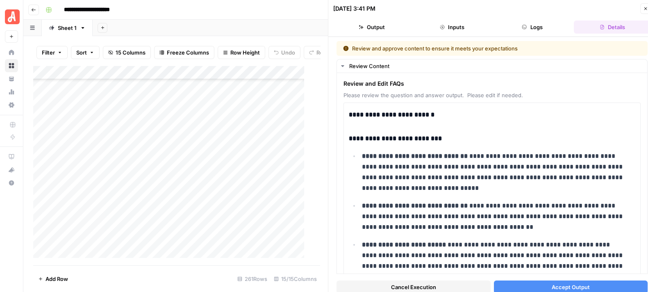
click at [563, 289] on span "Accept Output" at bounding box center [571, 287] width 38 height 8
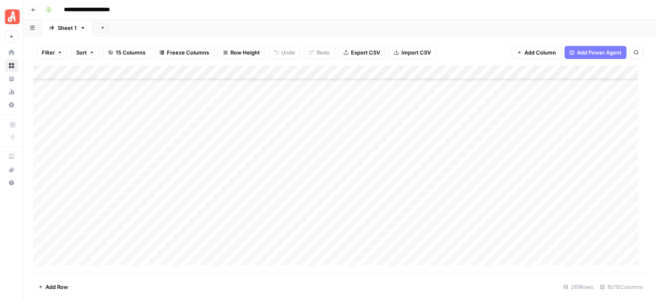
scroll to position [1796, 0]
click at [458, 100] on div "Add Column" at bounding box center [339, 170] width 613 height 208
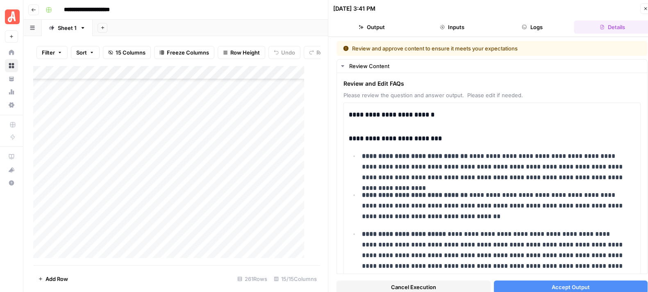
click at [542, 279] on div "Cancel Execution Accept Output" at bounding box center [491, 285] width 311 height 22
click at [544, 286] on button "Accept Output" at bounding box center [571, 286] width 154 height 13
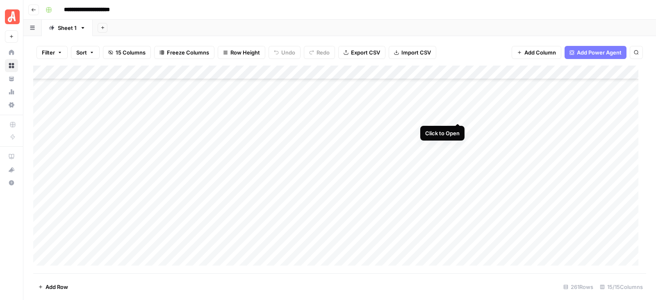
click at [456, 114] on div "Add Column" at bounding box center [339, 170] width 613 height 208
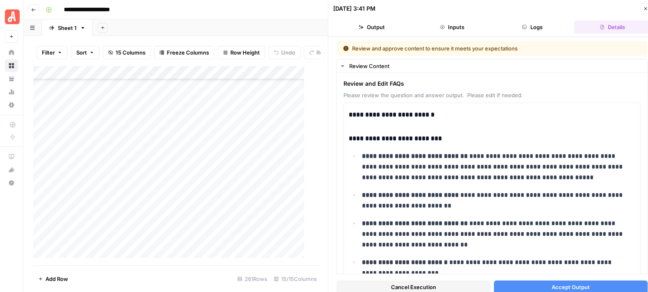
click at [569, 286] on span "Accept Output" at bounding box center [571, 287] width 38 height 8
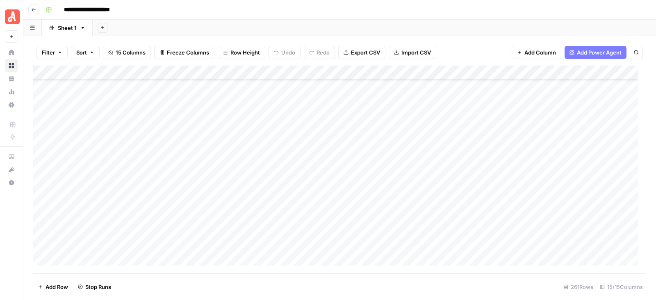
click at [458, 130] on div "Add Column" at bounding box center [339, 170] width 613 height 208
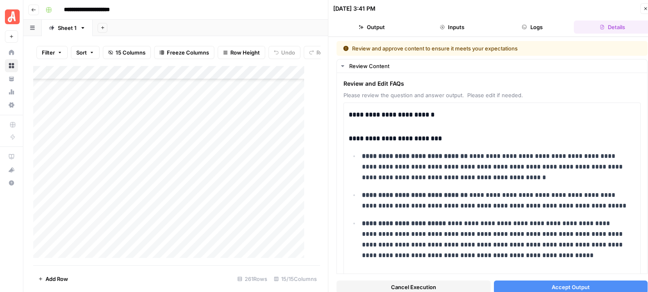
click at [578, 286] on span "Accept Output" at bounding box center [571, 287] width 38 height 8
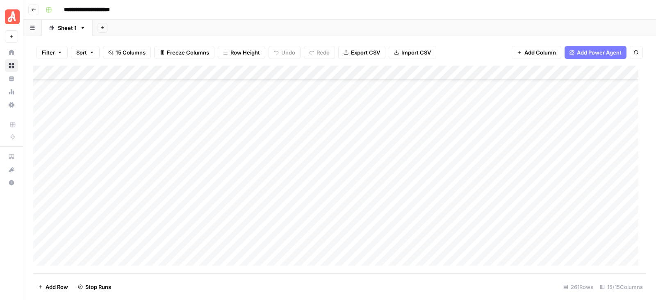
click at [457, 144] on div "Add Column" at bounding box center [339, 170] width 613 height 208
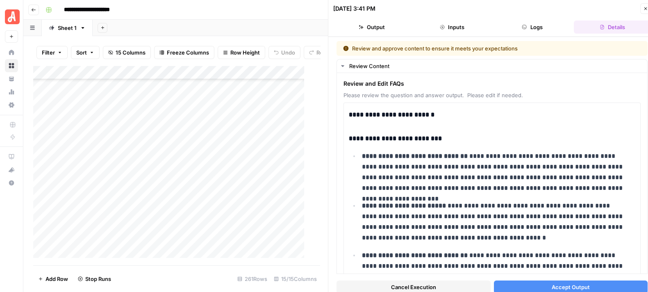
click at [561, 284] on span "Accept Output" at bounding box center [571, 287] width 38 height 8
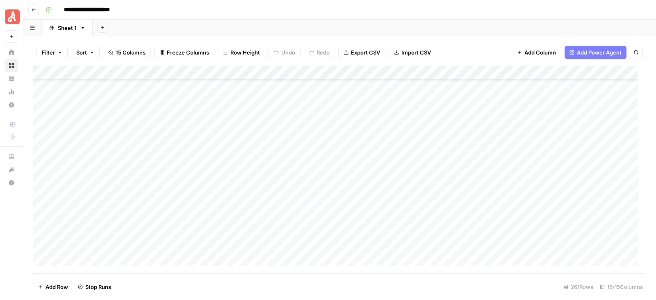
click at [453, 156] on div "Add Column" at bounding box center [339, 170] width 613 height 208
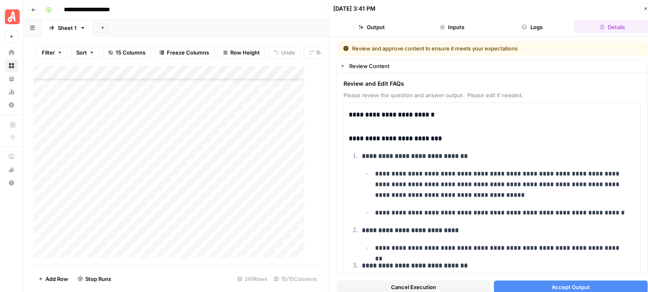
click at [552, 283] on span "Accept Output" at bounding box center [571, 287] width 38 height 8
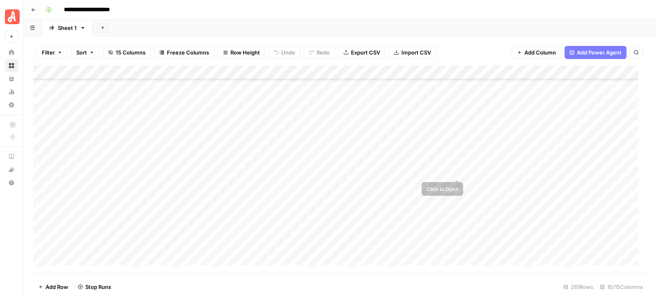
click at [459, 170] on div "Add Column" at bounding box center [339, 170] width 613 height 208
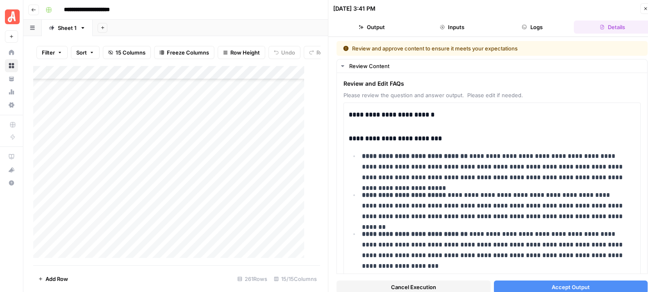
click at [552, 285] on span "Accept Output" at bounding box center [571, 287] width 38 height 8
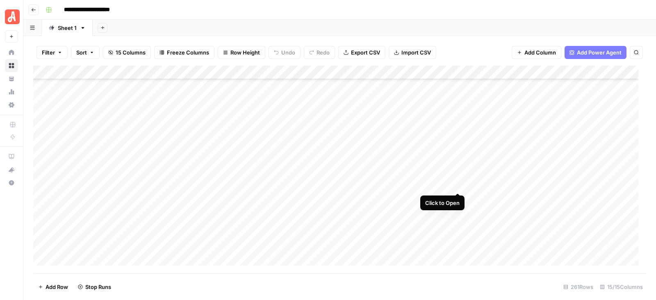
click at [456, 182] on div "Add Column" at bounding box center [339, 170] width 613 height 208
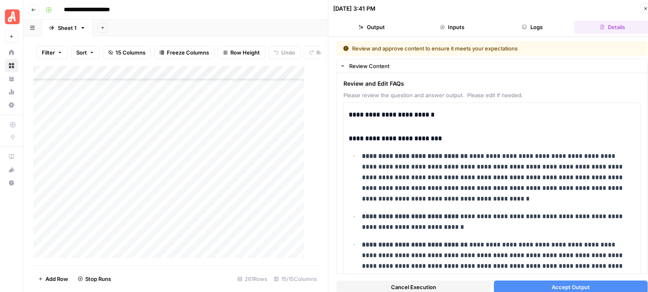
click at [552, 286] on span "Accept Output" at bounding box center [571, 287] width 38 height 8
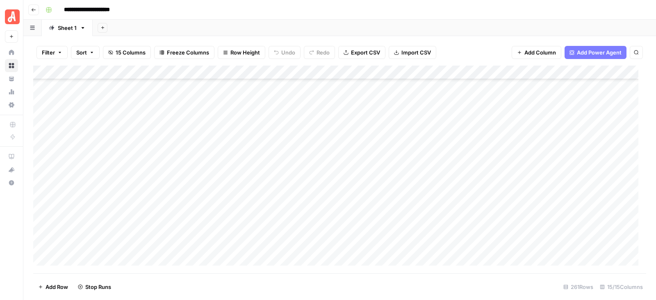
click at [455, 198] on div "Add Column" at bounding box center [339, 170] width 613 height 208
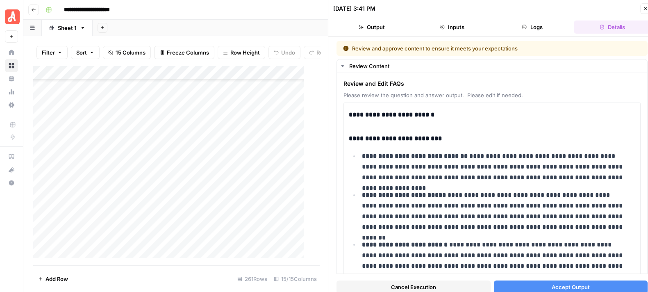
click at [553, 282] on button "Accept Output" at bounding box center [571, 286] width 154 height 13
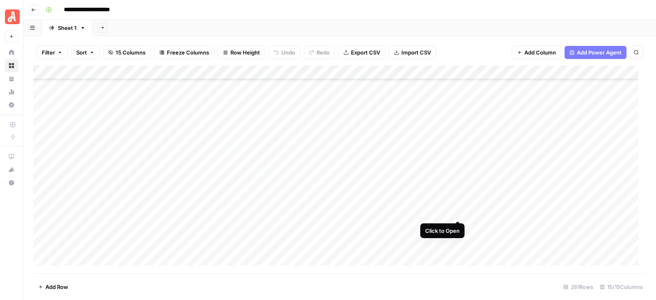
click at [458, 214] on div "Add Column" at bounding box center [339, 170] width 613 height 208
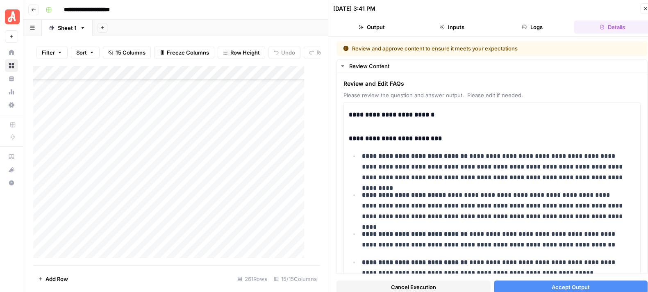
click at [524, 284] on button "Accept Output" at bounding box center [571, 286] width 154 height 13
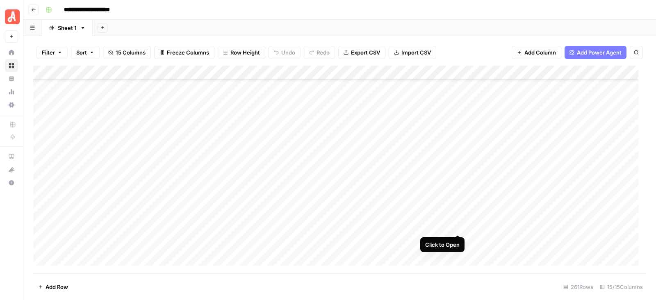
click at [459, 226] on div "Add Column" at bounding box center [339, 170] width 613 height 208
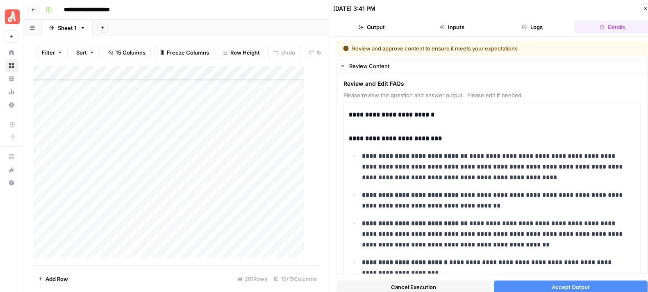
click at [527, 284] on button "Accept Output" at bounding box center [571, 286] width 154 height 13
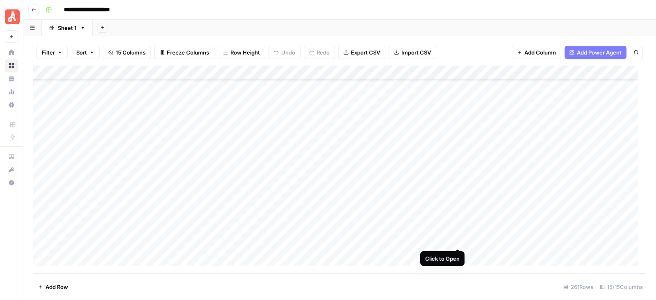
click at [458, 243] on div "Add Column" at bounding box center [339, 170] width 613 height 208
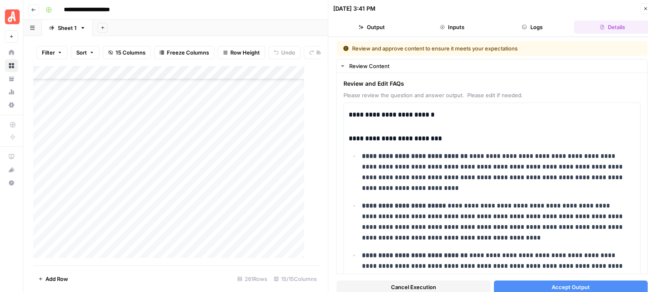
click at [537, 283] on button "Accept Output" at bounding box center [571, 286] width 154 height 13
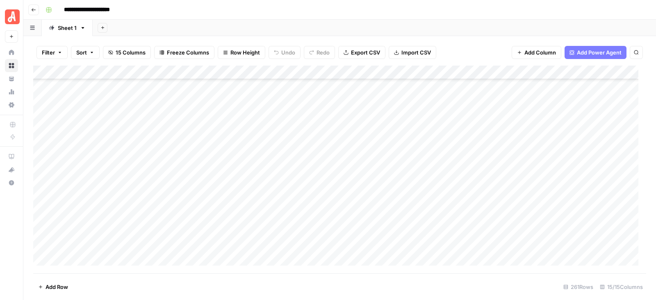
scroll to position [1939, 0]
click at [457, 111] on div "Add Column" at bounding box center [339, 170] width 613 height 208
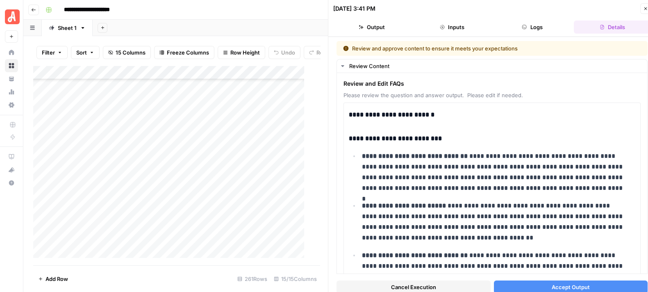
click at [572, 283] on span "Accept Output" at bounding box center [571, 287] width 38 height 8
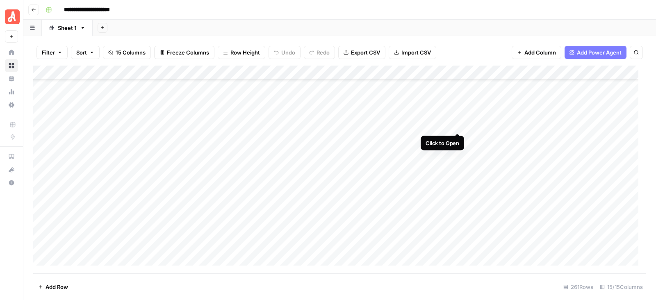
click at [456, 124] on div "Add Column" at bounding box center [339, 170] width 613 height 208
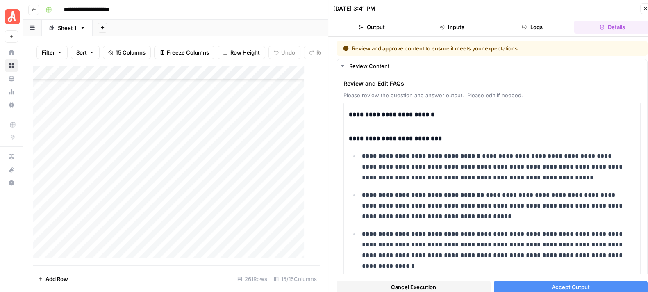
click at [577, 282] on button "Accept Output" at bounding box center [571, 286] width 154 height 13
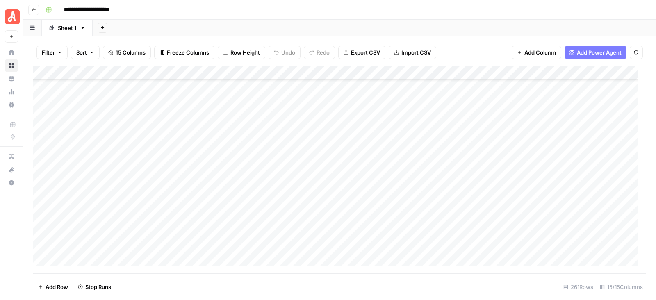
click at [458, 140] on div "Add Column" at bounding box center [339, 170] width 613 height 208
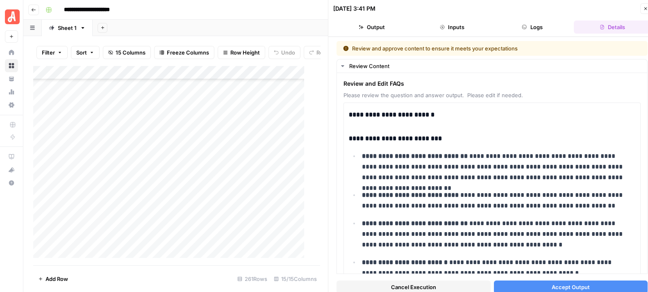
click at [554, 280] on button "Accept Output" at bounding box center [571, 286] width 154 height 13
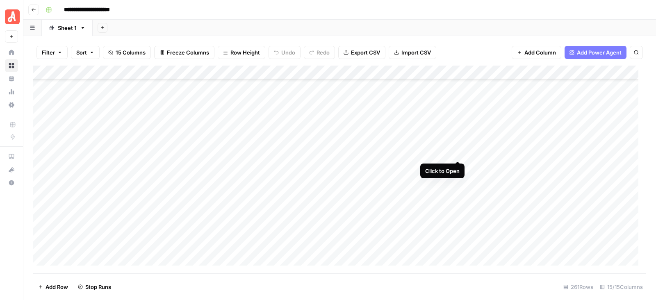
click at [457, 151] on div "Add Column" at bounding box center [339, 170] width 613 height 208
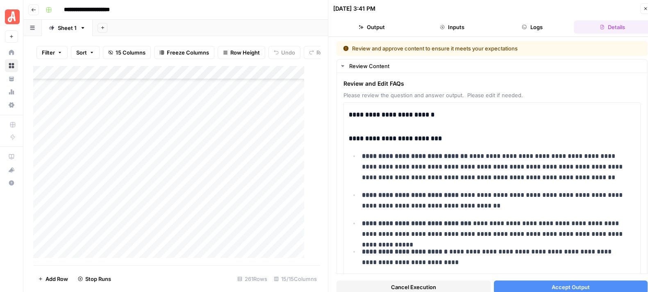
click at [559, 283] on span "Accept Output" at bounding box center [571, 287] width 38 height 8
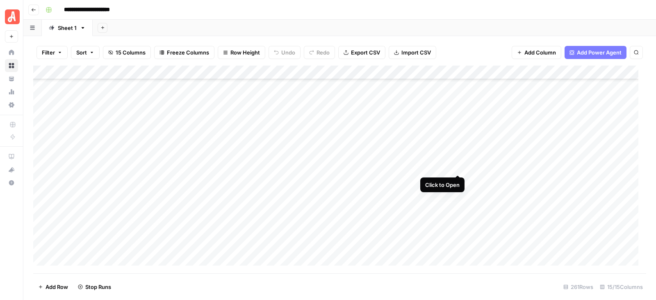
click at [456, 169] on div "Add Column" at bounding box center [339, 170] width 613 height 208
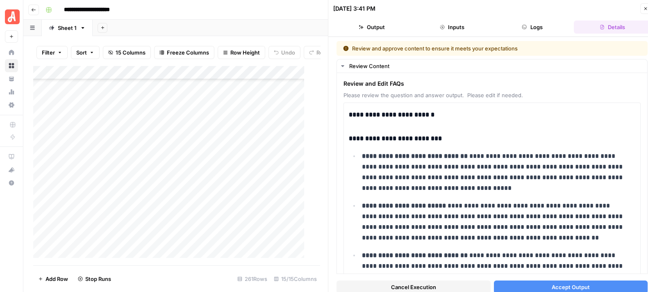
click at [581, 286] on span "Accept Output" at bounding box center [571, 287] width 38 height 8
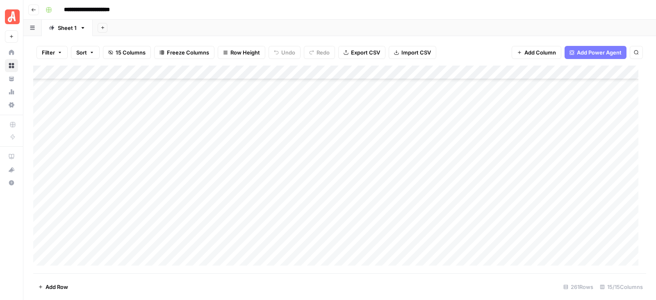
click at [460, 181] on div "Add Column" at bounding box center [339, 170] width 613 height 208
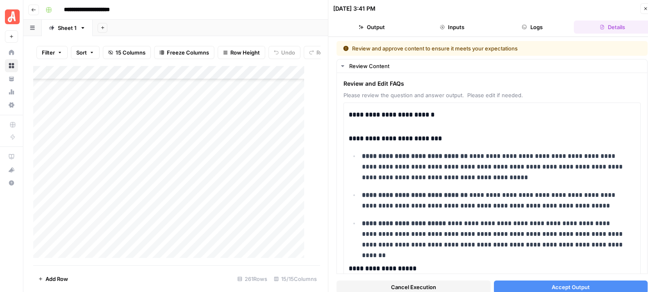
click at [552, 286] on span "Accept Output" at bounding box center [571, 287] width 38 height 8
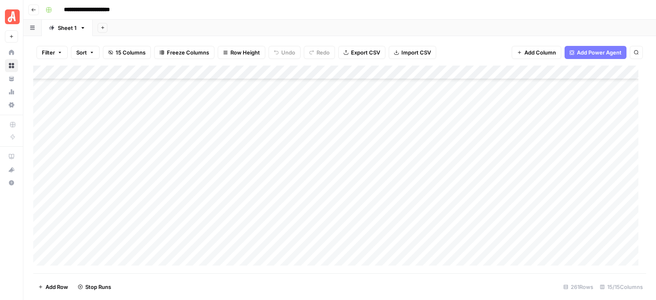
click at [458, 193] on div "Add Column" at bounding box center [339, 170] width 613 height 208
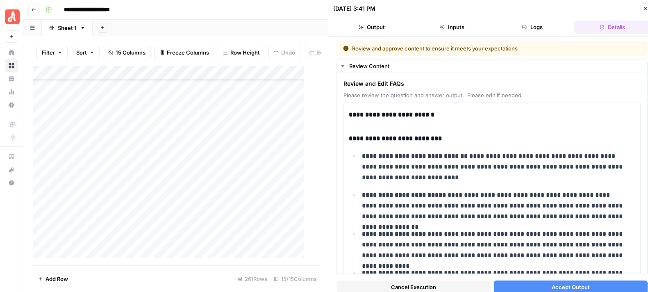
click at [562, 286] on span "Accept Output" at bounding box center [571, 287] width 38 height 8
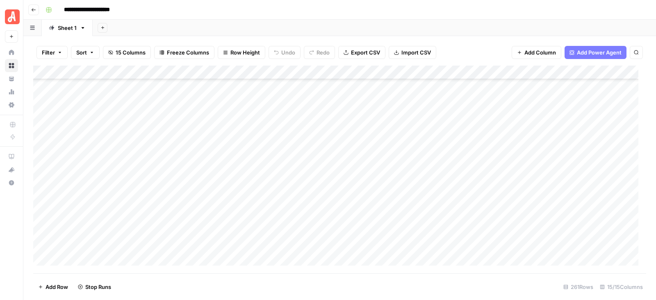
click at [647, 287] on div "Filter Sort 15 Columns Freeze Columns Row Height Undo Redo Export CSV Import CS…" at bounding box center [339, 168] width 632 height 264
click at [458, 209] on div "Add Column" at bounding box center [339, 170] width 613 height 208
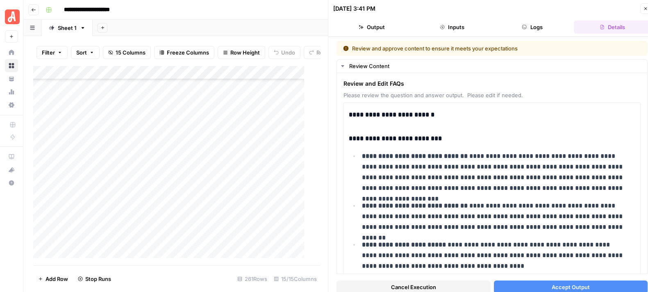
click at [577, 282] on button "Accept Output" at bounding box center [571, 286] width 154 height 13
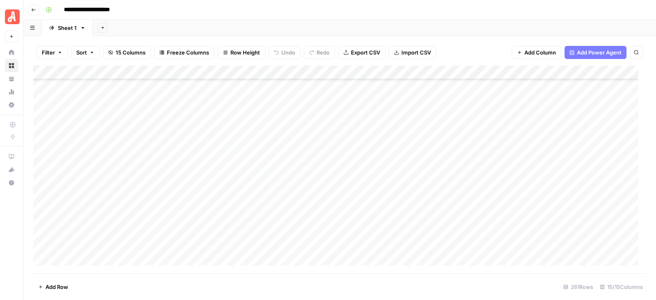
scroll to position [2041, 0]
click at [455, 118] on div "Add Column" at bounding box center [339, 170] width 613 height 208
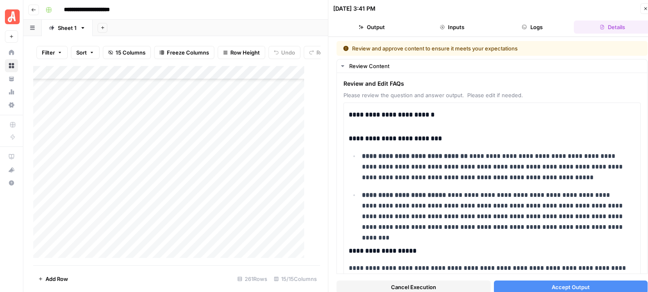
click at [589, 285] on button "Accept Output" at bounding box center [571, 286] width 154 height 13
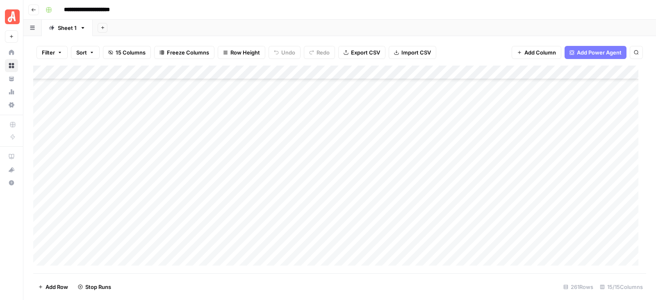
click at [457, 134] on div "Add Column" at bounding box center [339, 170] width 613 height 208
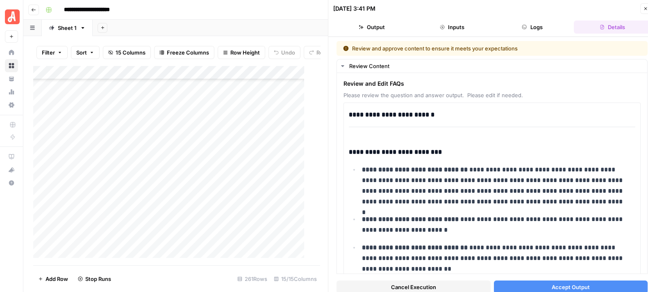
click at [577, 283] on span "Accept Output" at bounding box center [571, 287] width 38 height 8
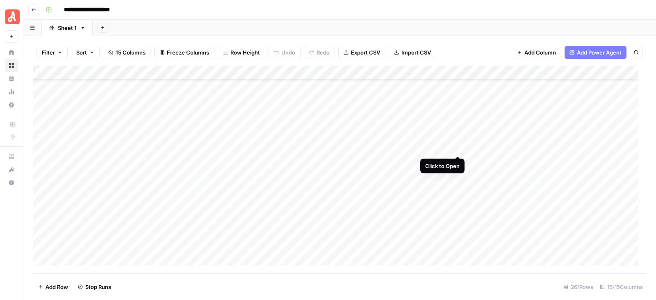
click at [457, 148] on div "Add Column" at bounding box center [339, 170] width 613 height 208
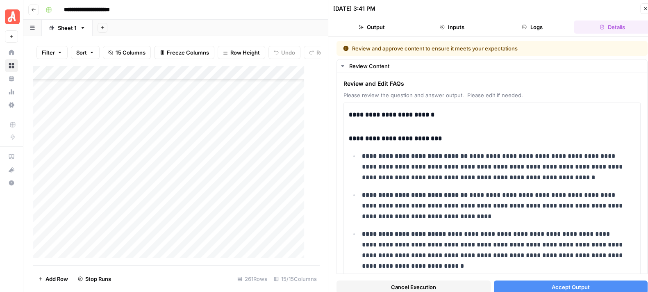
click at [535, 283] on button "Accept Output" at bounding box center [571, 286] width 154 height 13
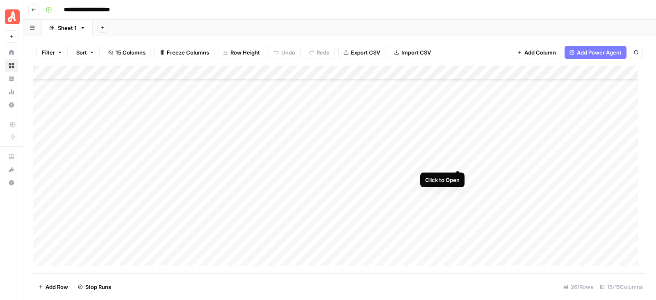
click at [457, 161] on div "Add Column" at bounding box center [339, 170] width 613 height 208
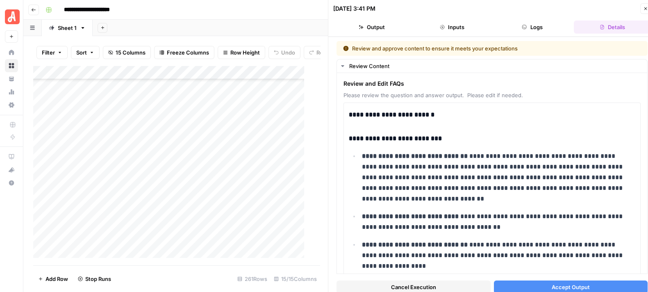
click at [560, 284] on span "Accept Output" at bounding box center [571, 287] width 38 height 8
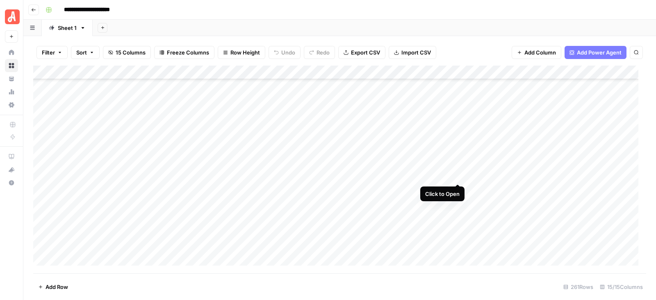
click at [457, 176] on div "Add Column" at bounding box center [339, 170] width 613 height 208
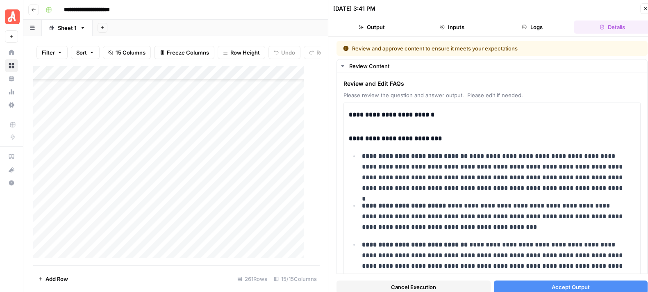
click at [557, 283] on span "Accept Output" at bounding box center [571, 287] width 38 height 8
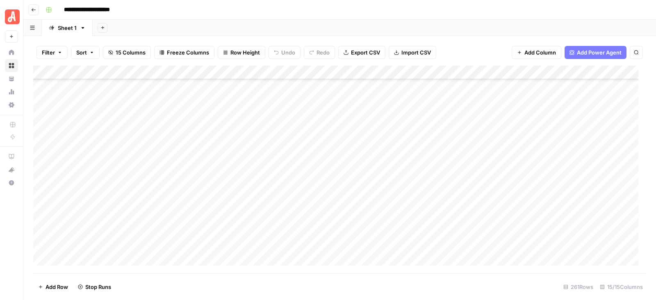
click at [455, 187] on div "Add Column" at bounding box center [339, 170] width 613 height 208
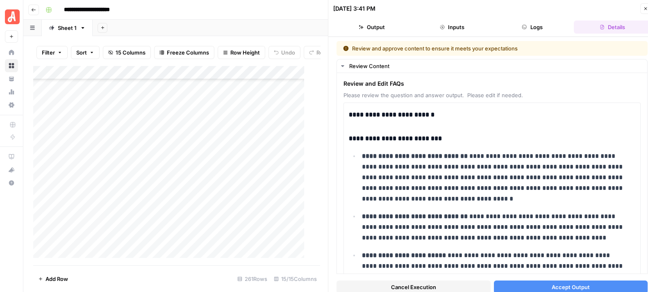
click at [570, 282] on button "Accept Output" at bounding box center [571, 286] width 154 height 13
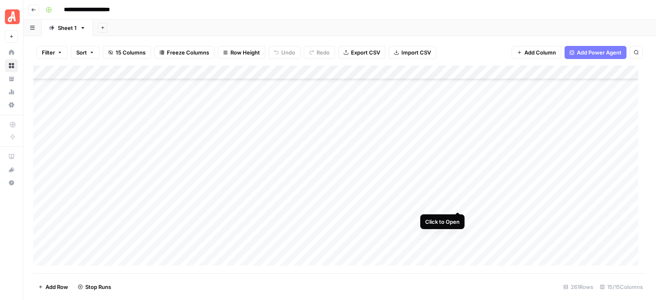
click at [459, 204] on div "Add Column" at bounding box center [339, 170] width 613 height 208
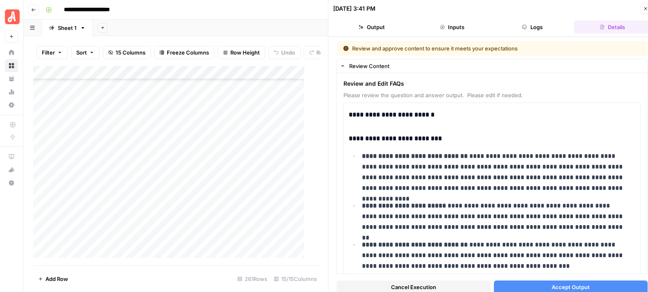
click at [568, 286] on span "Accept Output" at bounding box center [571, 287] width 38 height 8
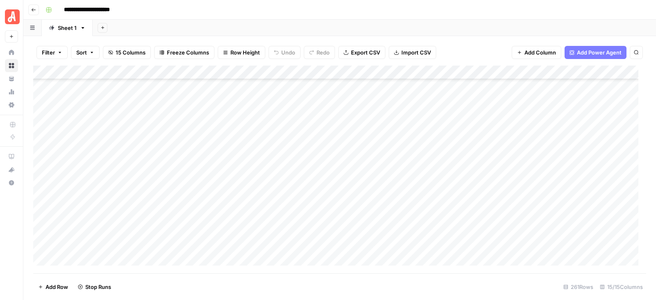
scroll to position [2144, 0]
click at [457, 115] on div "Add Column" at bounding box center [339, 170] width 613 height 208
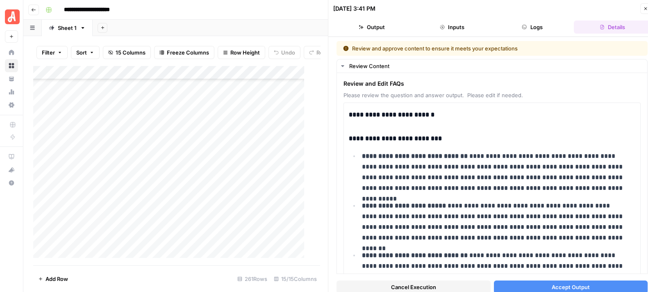
click at [586, 286] on button "Accept Output" at bounding box center [571, 286] width 154 height 13
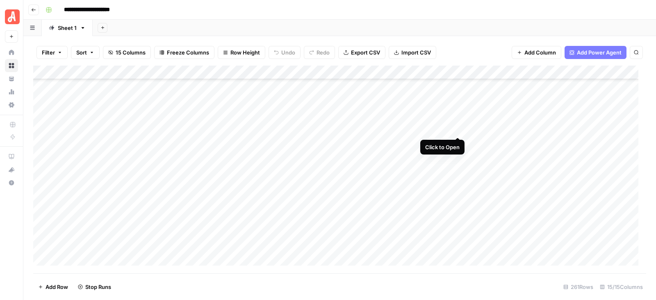
click at [458, 129] on div "Add Column" at bounding box center [339, 170] width 613 height 208
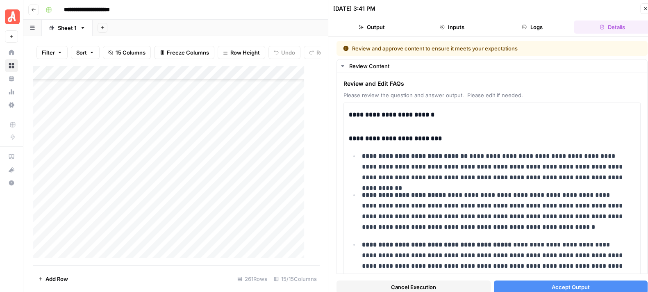
click at [577, 284] on span "Accept Output" at bounding box center [571, 287] width 38 height 8
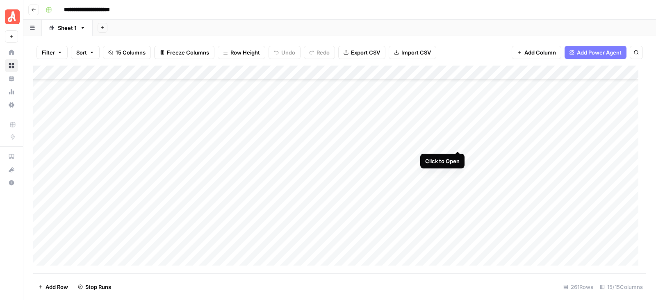
click at [458, 141] on div "Add Column" at bounding box center [339, 170] width 613 height 208
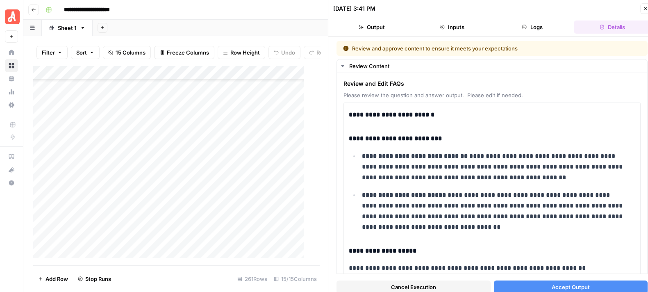
click at [575, 284] on span "Accept Output" at bounding box center [571, 287] width 38 height 8
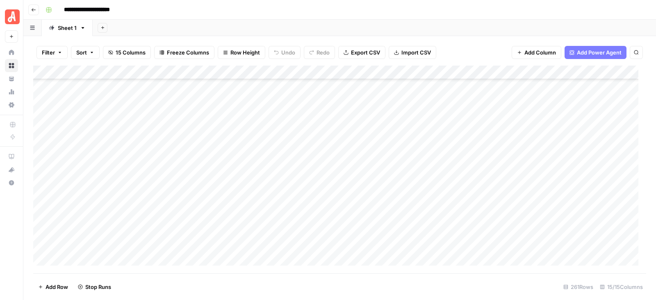
click at [460, 156] on div "Add Column" at bounding box center [339, 170] width 613 height 208
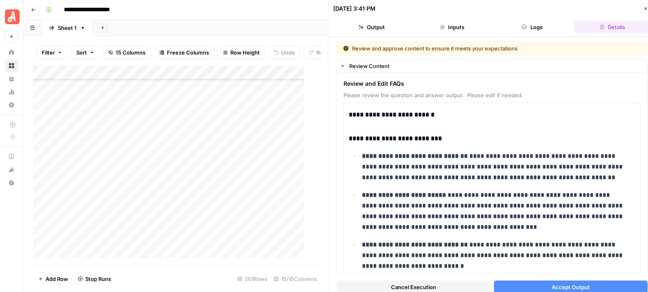
click at [574, 284] on span "Accept Output" at bounding box center [571, 287] width 38 height 8
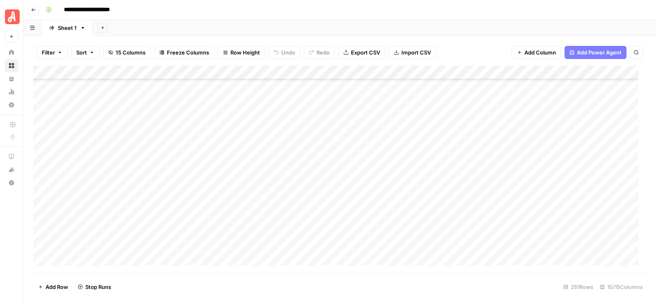
click at [459, 171] on div "Add Column" at bounding box center [339, 170] width 613 height 208
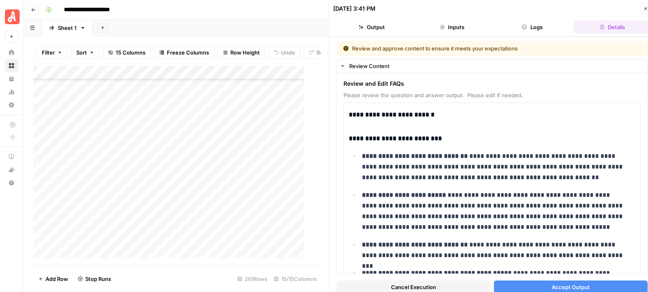
click at [541, 284] on button "Accept Output" at bounding box center [571, 286] width 154 height 13
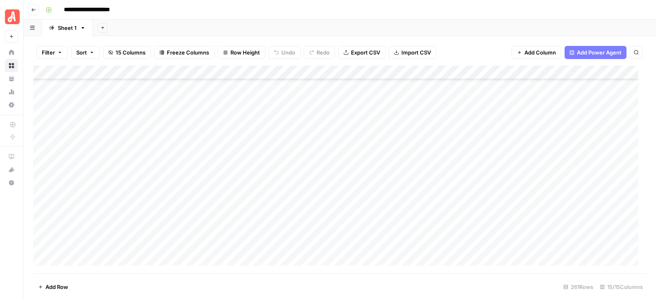
click at [43, 186] on div "Add Column" at bounding box center [339, 170] width 613 height 208
click at [41, 243] on div "Add Column" at bounding box center [339, 170] width 613 height 208
click at [449, 74] on div "Add Column" at bounding box center [339, 170] width 613 height 208
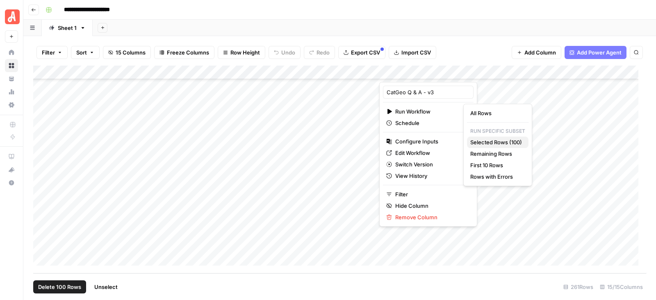
click at [494, 142] on span "Selected Rows (100)" at bounding box center [496, 142] width 52 height 8
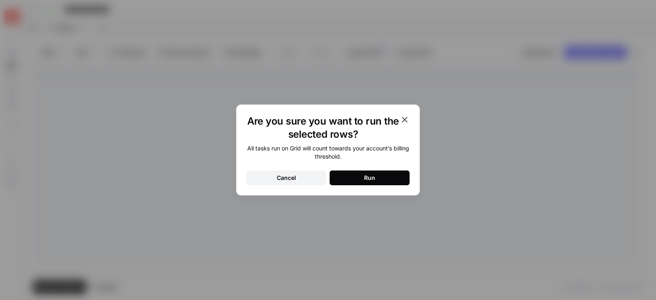
click at [343, 175] on button "Run" at bounding box center [369, 177] width 80 height 15
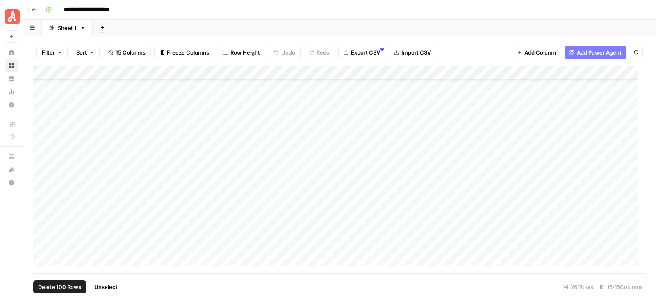
scroll to position [3463, 0]
click at [102, 284] on span "Unselect" at bounding box center [105, 287] width 23 height 8
